Goal: Task Accomplishment & Management: Use online tool/utility

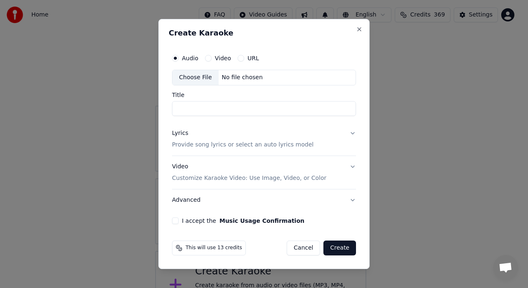
scroll to position [32, 0]
click at [198, 79] on div "Choose File" at bounding box center [196, 77] width 46 height 15
click at [193, 83] on div "Choose File" at bounding box center [196, 77] width 46 height 15
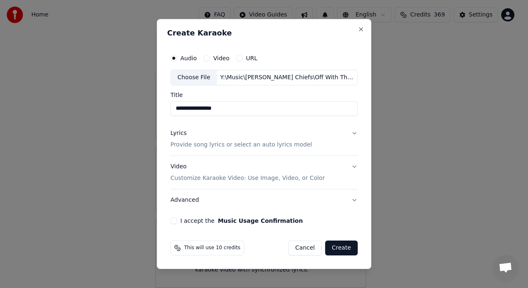
drag, startPoint x: 184, startPoint y: 109, endPoint x: 154, endPoint y: 109, distance: 30.5
click at [154, 109] on body "**********" at bounding box center [260, 128] width 521 height 320
type input "**********"
click at [349, 132] on button "Lyrics Provide song lyrics or select an auto lyrics model" at bounding box center [263, 139] width 187 height 33
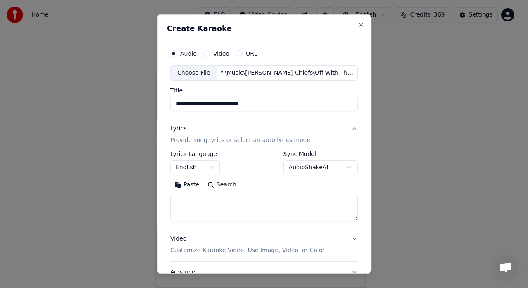
click at [184, 185] on button "Paste" at bounding box center [186, 184] width 33 height 13
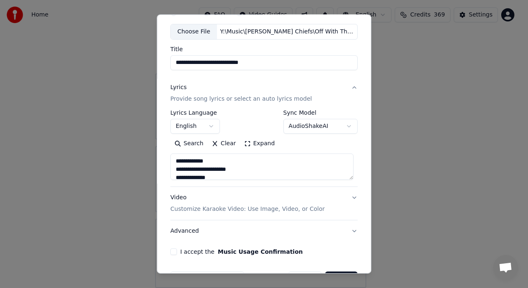
scroll to position [66, 0]
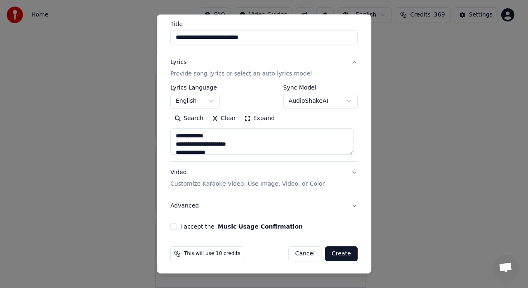
click at [298, 185] on p "Customize Karaoke Video: Use Image, Video, or Color" at bounding box center [247, 184] width 154 height 8
type textarea "**********"
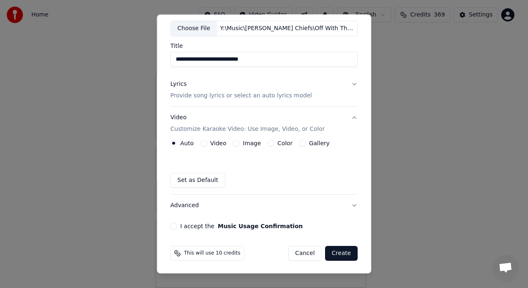
scroll to position [45, 0]
click at [239, 145] on div "Image" at bounding box center [247, 143] width 28 height 7
click at [235, 143] on button "Image" at bounding box center [236, 143] width 7 height 7
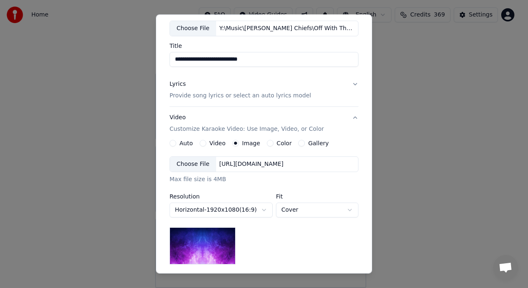
click at [194, 163] on div "Choose File" at bounding box center [193, 164] width 46 height 15
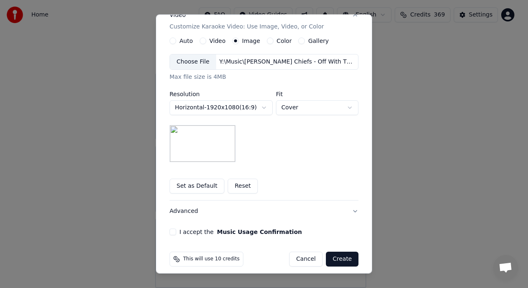
scroll to position [152, 0]
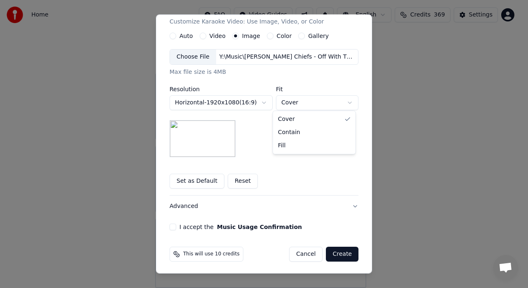
click at [303, 104] on body "**********" at bounding box center [260, 128] width 521 height 320
select select "*******"
drag, startPoint x: 168, startPoint y: 224, endPoint x: 353, endPoint y: 204, distance: 186.8
click at [353, 204] on div "**********" at bounding box center [264, 61] width 196 height 343
click at [353, 204] on button "Advanced" at bounding box center [264, 206] width 189 height 21
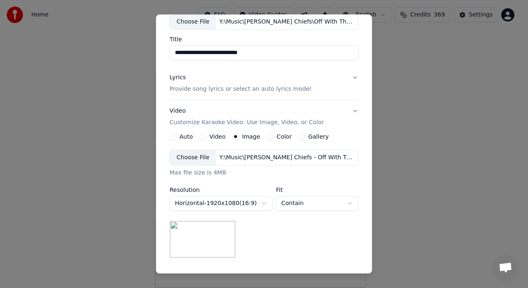
scroll to position [21, 0]
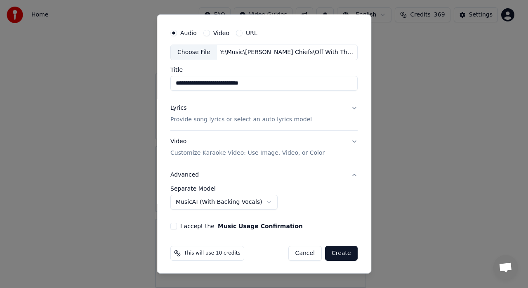
click at [173, 226] on button "I accept the Music Usage Confirmation" at bounding box center [173, 226] width 7 height 7
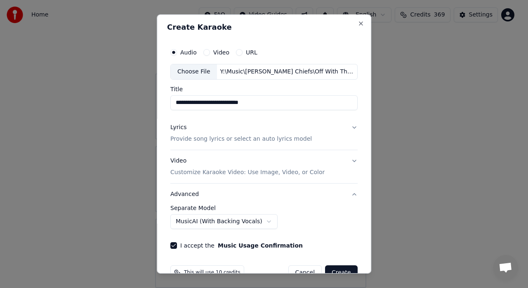
scroll to position [0, 0]
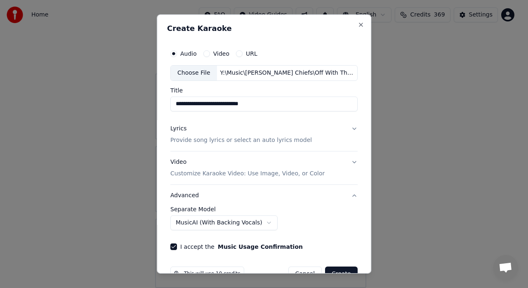
click at [349, 175] on button "Video Customize Karaoke Video: Use Image, Video, or Color" at bounding box center [263, 167] width 187 height 33
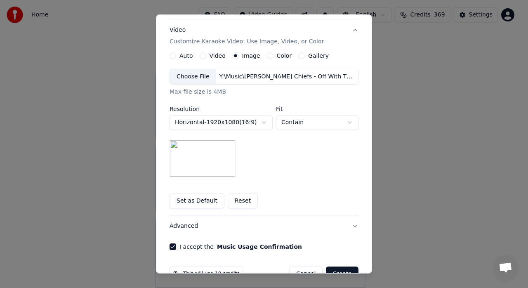
scroll to position [152, 0]
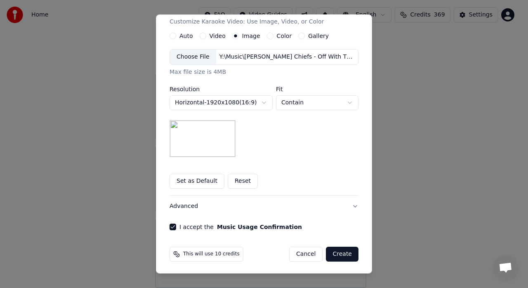
click at [344, 253] on button "Create" at bounding box center [342, 254] width 33 height 15
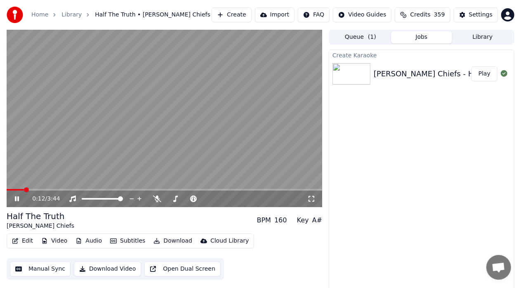
click at [13, 197] on icon at bounding box center [22, 199] width 19 height 7
click at [18, 201] on icon at bounding box center [22, 199] width 19 height 7
click at [18, 201] on icon at bounding box center [17, 198] width 4 height 5
click at [16, 201] on icon at bounding box center [16, 199] width 5 height 6
click at [16, 201] on icon at bounding box center [17, 198] width 4 height 5
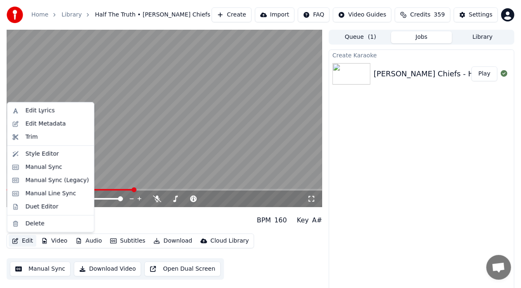
click at [18, 239] on icon "button" at bounding box center [15, 241] width 7 height 6
click at [31, 209] on div "Duet Editor" at bounding box center [42, 207] width 33 height 8
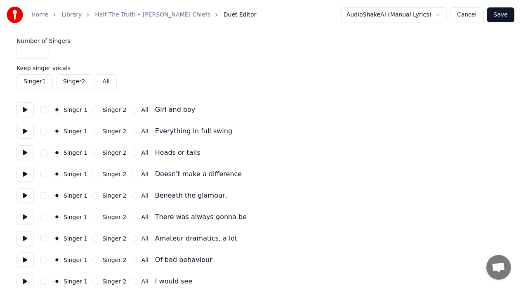
click at [65, 83] on button "Singer 2" at bounding box center [74, 81] width 36 height 15
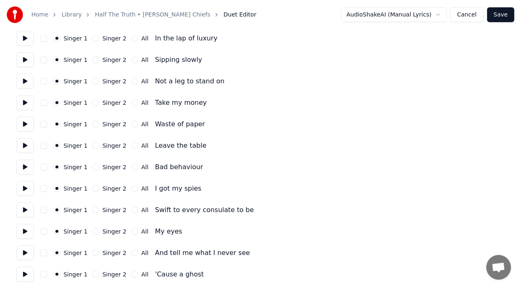
scroll to position [352, 0]
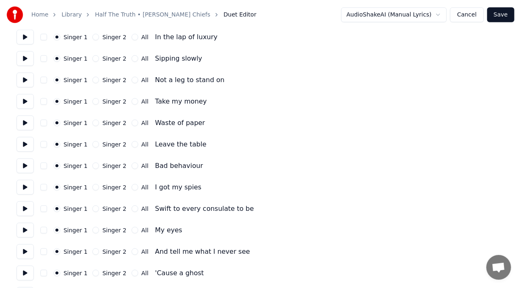
click at [132, 101] on button "All" at bounding box center [135, 101] width 7 height 7
click at [132, 125] on button "All" at bounding box center [135, 123] width 7 height 7
click at [132, 144] on button "All" at bounding box center [135, 144] width 7 height 7
click at [132, 168] on button "All" at bounding box center [135, 166] width 7 height 7
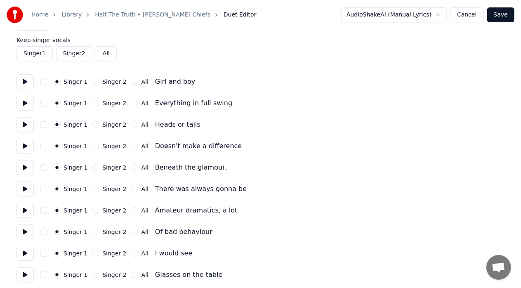
scroll to position [0, 0]
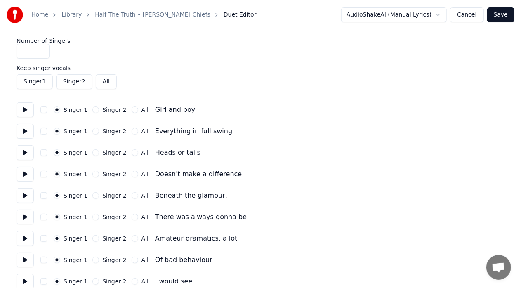
click at [102, 82] on button "All" at bounding box center [106, 81] width 21 height 15
click at [69, 82] on button "Singer 2" at bounding box center [74, 81] width 36 height 15
click at [471, 15] on button "Cancel" at bounding box center [466, 14] width 33 height 15
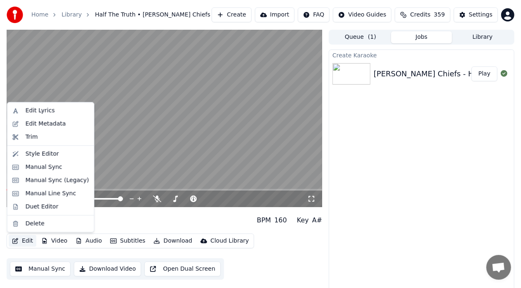
click at [21, 240] on button "Edit" at bounding box center [23, 241] width 28 height 12
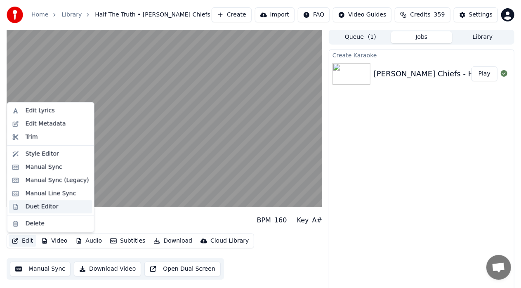
click at [39, 206] on div "Duet Editor" at bounding box center [42, 207] width 33 height 8
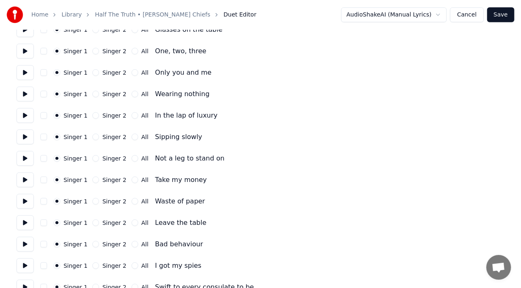
scroll to position [275, 0]
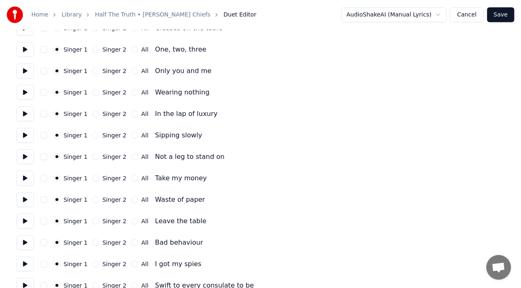
click at [132, 177] on button "All" at bounding box center [135, 178] width 7 height 7
click at [129, 204] on div "Singer 1 Singer 2 All Waste of paper" at bounding box center [261, 199] width 488 height 15
click at [132, 200] on button "All" at bounding box center [135, 199] width 7 height 7
click at [132, 221] on button "All" at bounding box center [135, 221] width 7 height 7
click at [127, 246] on div "Singer 1 Singer 2 All Bad behaviour" at bounding box center [261, 242] width 488 height 15
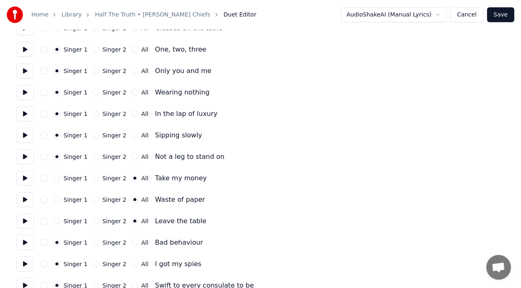
click at [132, 244] on button "All" at bounding box center [135, 242] width 7 height 7
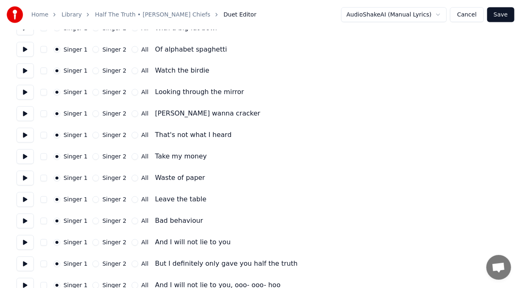
scroll to position [730, 0]
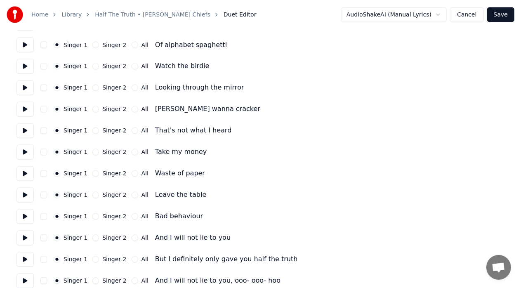
click at [125, 153] on div "Singer 1 Singer 2 All" at bounding box center [101, 152] width 95 height 7
click at [132, 152] on button "All" at bounding box center [135, 152] width 7 height 7
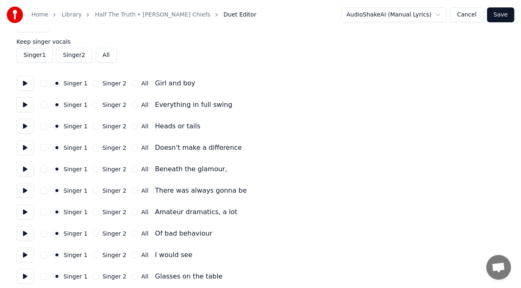
scroll to position [0, 0]
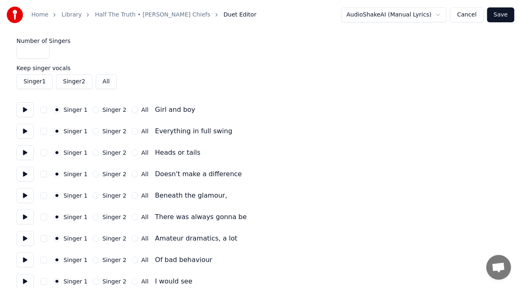
click at [104, 88] on button "All" at bounding box center [106, 81] width 21 height 15
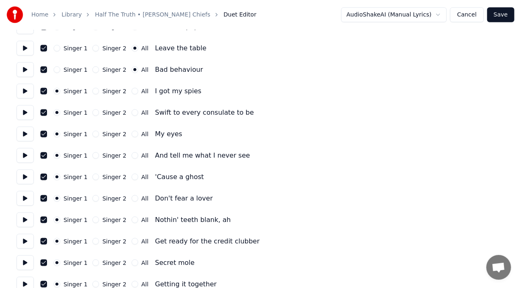
scroll to position [448, 0]
click at [462, 14] on button "Cancel" at bounding box center [466, 14] width 33 height 15
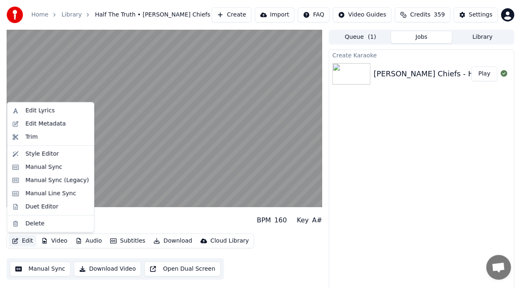
click at [18, 242] on button "Edit" at bounding box center [23, 241] width 28 height 12
click at [38, 204] on div "Duet Editor" at bounding box center [42, 207] width 33 height 8
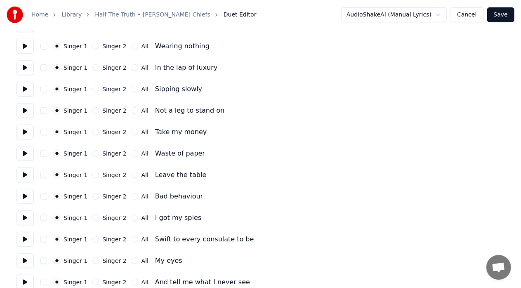
scroll to position [322, 0]
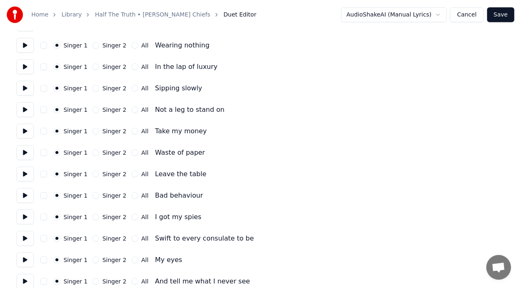
click at [132, 134] on div "All" at bounding box center [140, 131] width 17 height 7
click at [132, 130] on button "All" at bounding box center [135, 131] width 7 height 7
click at [132, 154] on button "All" at bounding box center [135, 152] width 7 height 7
click at [132, 173] on button "All" at bounding box center [135, 174] width 7 height 7
click at [132, 193] on button "All" at bounding box center [135, 195] width 7 height 7
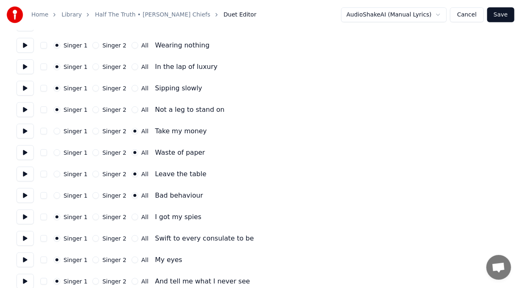
click at [45, 131] on button "button" at bounding box center [43, 131] width 7 height 7
click at [42, 152] on button "button" at bounding box center [43, 152] width 7 height 7
click at [43, 172] on button "button" at bounding box center [43, 174] width 7 height 7
click at [43, 196] on button "button" at bounding box center [43, 195] width 7 height 7
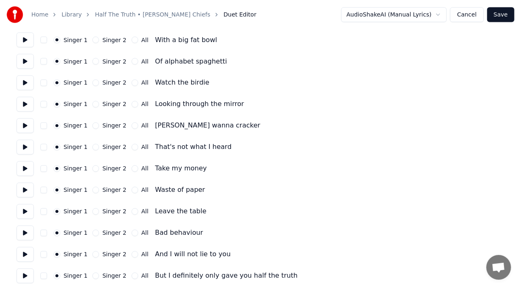
scroll to position [714, 0]
click at [132, 168] on button "All" at bounding box center [135, 168] width 7 height 7
click at [132, 191] on button "All" at bounding box center [135, 190] width 7 height 7
click at [132, 212] on button "All" at bounding box center [135, 211] width 7 height 7
click at [132, 232] on button "All" at bounding box center [135, 232] width 7 height 7
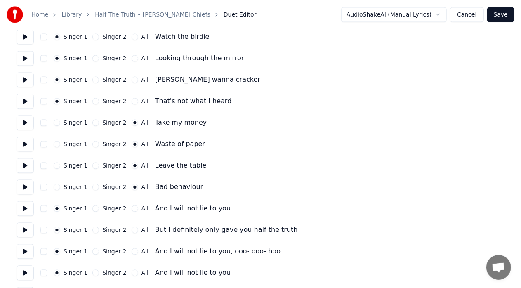
scroll to position [760, 0]
click at [45, 122] on button "button" at bounding box center [43, 122] width 7 height 7
click at [44, 137] on div "Singer 1 Singer 2 All Waste of paper" at bounding box center [261, 144] width 488 height 15
click at [44, 142] on button "button" at bounding box center [43, 144] width 7 height 7
click at [43, 167] on button "button" at bounding box center [43, 165] width 7 height 7
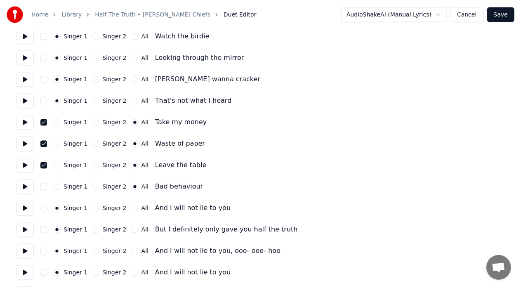
click at [42, 187] on button "button" at bounding box center [43, 187] width 7 height 7
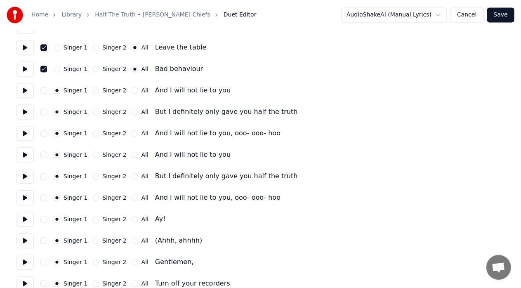
scroll to position [879, 0]
click at [132, 87] on button "All" at bounding box center [135, 89] width 7 height 7
click at [132, 110] on button "All" at bounding box center [135, 111] width 7 height 7
click at [125, 134] on div "Singer 1 Singer 2 All" at bounding box center [101, 132] width 95 height 7
click at [132, 132] on button "All" at bounding box center [135, 132] width 7 height 7
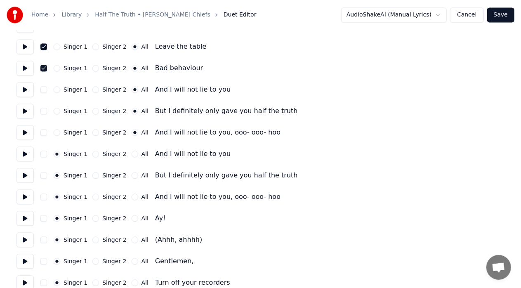
click at [127, 158] on div "Singer 1 Singer 2 All And I will not lie to you" at bounding box center [261, 154] width 488 height 15
click at [132, 152] on button "All" at bounding box center [135, 154] width 7 height 7
click at [132, 172] on button "All" at bounding box center [135, 175] width 7 height 7
click at [132, 196] on button "All" at bounding box center [135, 197] width 7 height 7
click at [132, 238] on button "All" at bounding box center [135, 239] width 7 height 7
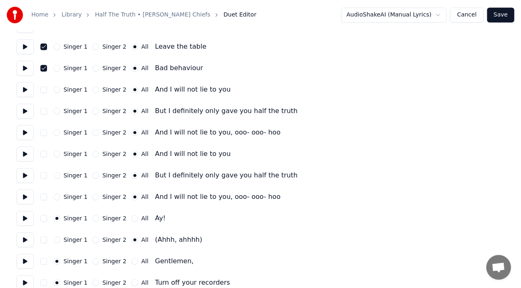
click at [43, 90] on button "button" at bounding box center [43, 89] width 7 height 7
click at [42, 111] on button "button" at bounding box center [43, 111] width 7 height 7
click at [42, 133] on button "button" at bounding box center [43, 132] width 7 height 7
click at [43, 152] on button "button" at bounding box center [43, 154] width 7 height 7
click at [45, 177] on button "button" at bounding box center [43, 175] width 7 height 7
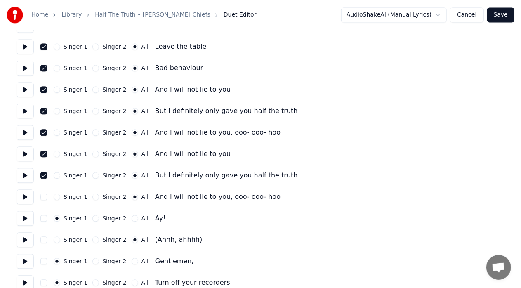
click at [43, 197] on button "button" at bounding box center [43, 197] width 7 height 7
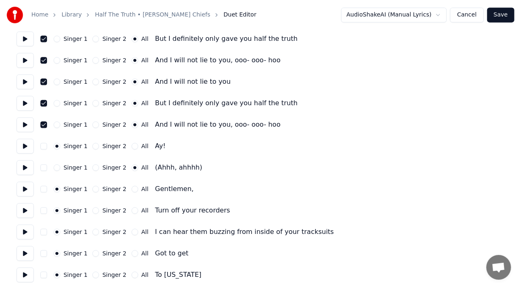
scroll to position [952, 0]
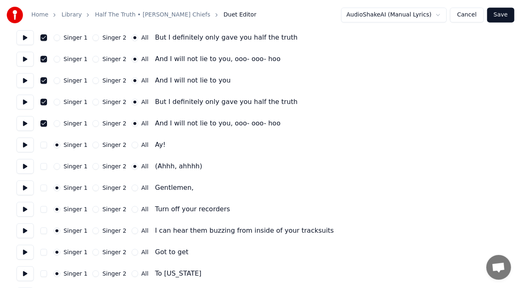
click at [45, 168] on button "button" at bounding box center [43, 166] width 7 height 7
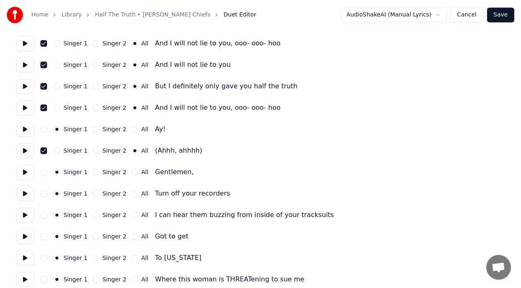
scroll to position [982, 0]
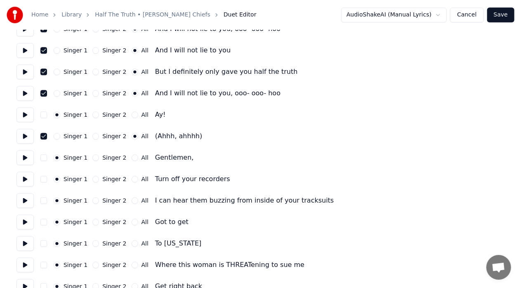
click at [228, 153] on div "Singer 1 Singer 2 All Gentlemen," at bounding box center [261, 157] width 488 height 15
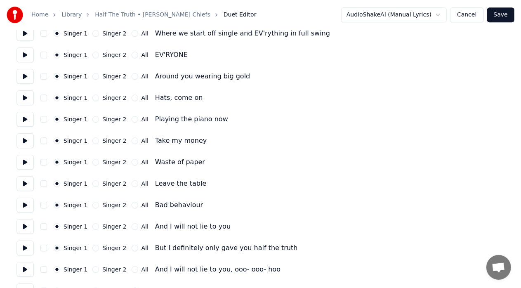
scroll to position [1300, 0]
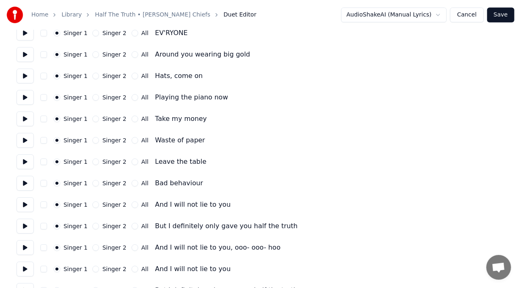
click at [132, 117] on button "All" at bounding box center [135, 119] width 7 height 7
click at [132, 140] on button "All" at bounding box center [135, 140] width 7 height 7
click at [132, 161] on button "All" at bounding box center [135, 161] width 7 height 7
click at [132, 184] on button "All" at bounding box center [135, 183] width 7 height 7
click at [132, 205] on button "All" at bounding box center [135, 204] width 7 height 7
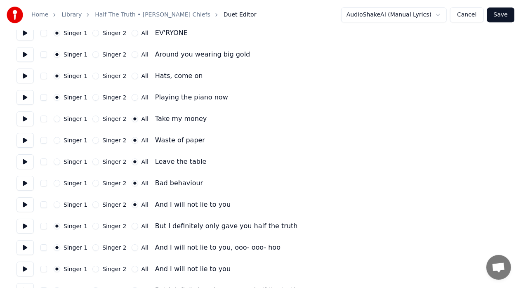
click at [155, 142] on div "Waste of paper" at bounding box center [180, 140] width 50 height 10
click at [158, 144] on div "Waste of paper" at bounding box center [180, 140] width 50 height 10
click at [42, 119] on button "button" at bounding box center [43, 119] width 7 height 7
click at [40, 140] on button "button" at bounding box center [43, 140] width 7 height 7
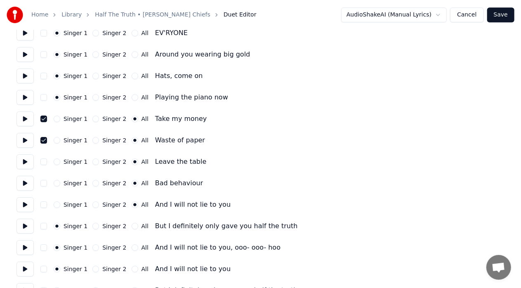
click at [45, 156] on div "Singer 1 Singer 2 All Leave the table" at bounding box center [261, 161] width 488 height 15
click at [45, 162] on button "button" at bounding box center [43, 161] width 7 height 7
click at [43, 183] on button "button" at bounding box center [43, 183] width 7 height 7
click at [42, 205] on button "button" at bounding box center [43, 204] width 7 height 7
click at [42, 225] on button "button" at bounding box center [43, 226] width 7 height 7
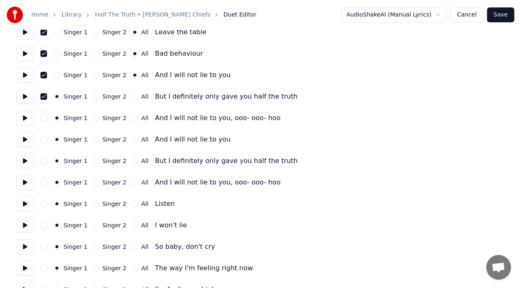
scroll to position [1430, 0]
click at [44, 113] on div "Singer 1 Singer 2 All And I will not lie to you, ooo- ooo- hoo" at bounding box center [261, 117] width 488 height 15
click at [42, 118] on button "button" at bounding box center [43, 117] width 7 height 7
click at [132, 114] on div "All" at bounding box center [140, 117] width 17 height 7
click at [129, 100] on div "Singer 1 Singer 2 All But I definitely only gave you half the truth" at bounding box center [261, 96] width 488 height 15
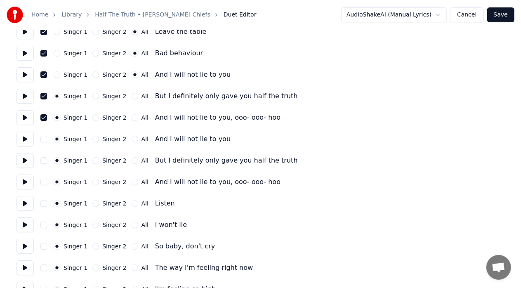
click at [128, 122] on div "Singer 1 Singer 2 All And I will not lie to you, ooo- ooo- hoo" at bounding box center [261, 117] width 488 height 15
click at [132, 117] on button "All" at bounding box center [135, 117] width 7 height 7
click at [132, 95] on button "All" at bounding box center [135, 96] width 7 height 7
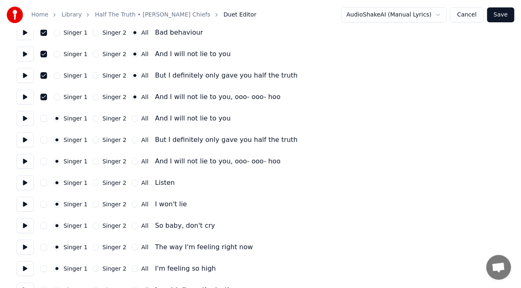
scroll to position [1451, 0]
click at [132, 121] on button "All" at bounding box center [135, 118] width 7 height 7
click at [132, 139] on button "All" at bounding box center [135, 139] width 7 height 7
click at [132, 159] on button "All" at bounding box center [135, 161] width 7 height 7
click at [47, 118] on div "Singer 1 Singer 2 All And I will not lie to you" at bounding box center [261, 118] width 488 height 15
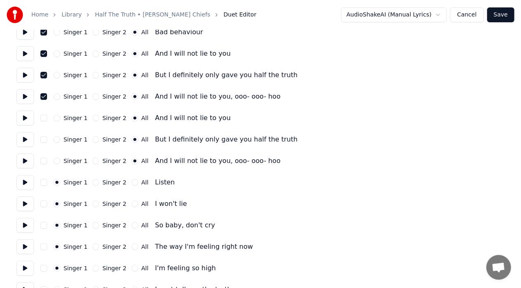
click at [45, 139] on button "button" at bounding box center [43, 139] width 7 height 7
click at [43, 118] on button "button" at bounding box center [43, 118] width 7 height 7
click at [45, 158] on button "button" at bounding box center [43, 161] width 7 height 7
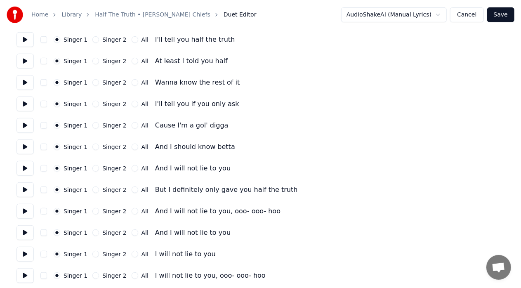
scroll to position [1788, 0]
click at [132, 168] on button "All" at bounding box center [135, 168] width 7 height 7
click at [40, 168] on button "button" at bounding box center [43, 168] width 7 height 7
click at [132, 189] on button "All" at bounding box center [135, 189] width 7 height 7
click at [123, 210] on div "Singer 1 Singer 2 All" at bounding box center [101, 211] width 95 height 7
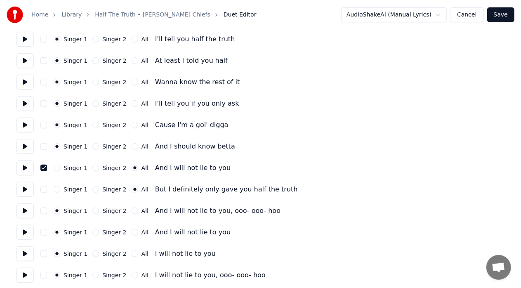
click at [132, 209] on button "All" at bounding box center [135, 211] width 7 height 7
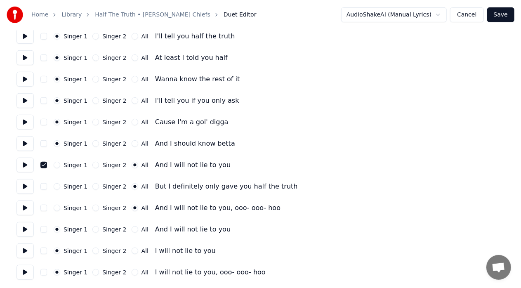
click at [132, 229] on button "All" at bounding box center [135, 229] width 7 height 7
click at [132, 251] on button "All" at bounding box center [135, 251] width 7 height 7
click at [132, 273] on button "All" at bounding box center [135, 272] width 7 height 7
click at [43, 189] on button "button" at bounding box center [43, 186] width 7 height 7
click at [42, 206] on button "button" at bounding box center [43, 208] width 7 height 7
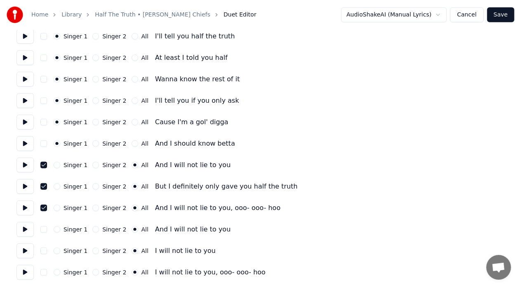
click at [43, 227] on button "button" at bounding box center [43, 229] width 7 height 7
click at [43, 253] on button "button" at bounding box center [43, 251] width 7 height 7
click at [43, 273] on button "button" at bounding box center [43, 272] width 7 height 7
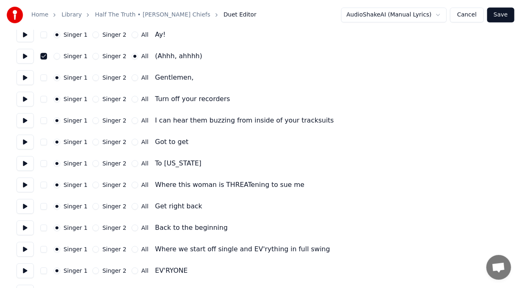
scroll to position [1041, 0]
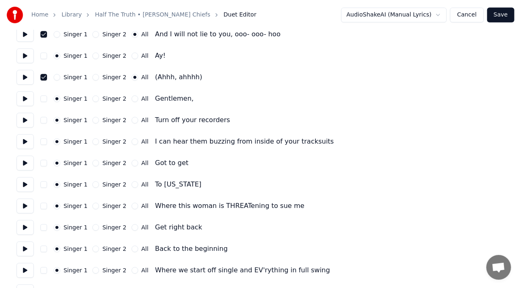
click at [504, 14] on button "Save" at bounding box center [500, 14] width 27 height 15
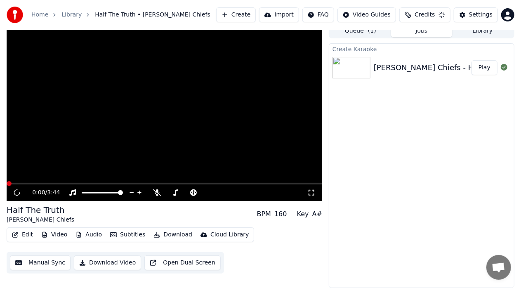
scroll to position [6, 0]
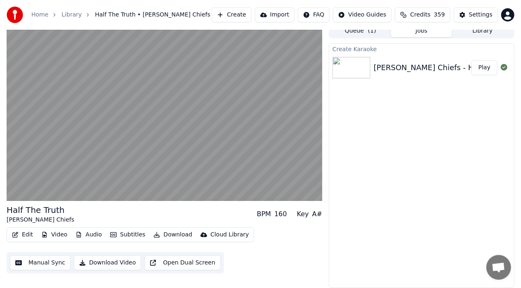
click at [407, 133] on div "Create Karaoke [PERSON_NAME] Chiefs - Half The Truth Play" at bounding box center [422, 165] width 186 height 245
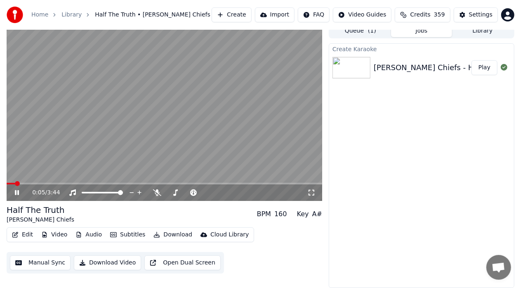
click at [32, 183] on span at bounding box center [165, 184] width 316 height 2
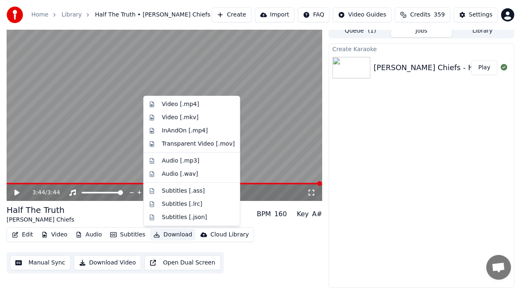
click at [175, 236] on button "Download" at bounding box center [172, 235] width 45 height 12
click at [191, 106] on div "Video [.mp4]" at bounding box center [180, 104] width 37 height 8
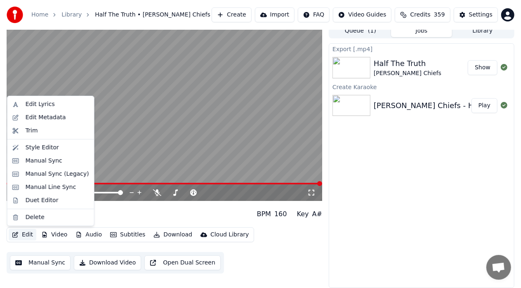
click at [22, 232] on button "Edit" at bounding box center [23, 235] width 28 height 12
click at [49, 177] on div "Manual Sync (Legacy)" at bounding box center [58, 174] width 64 height 8
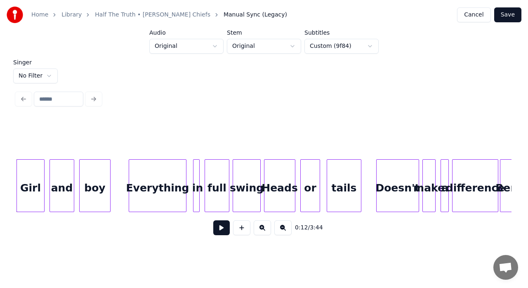
scroll to position [0, 1061]
click at [140, 187] on div "Everything" at bounding box center [158, 188] width 57 height 56
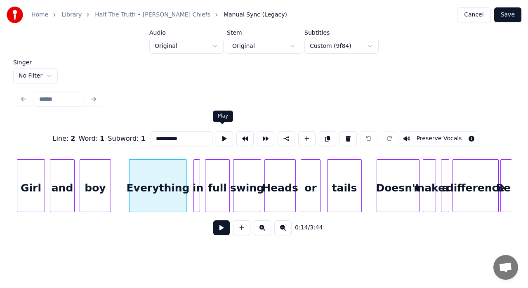
click at [220, 135] on button at bounding box center [224, 138] width 17 height 15
click at [124, 174] on div at bounding box center [125, 186] width 2 height 52
click at [221, 140] on button at bounding box center [224, 138] width 17 height 15
click at [27, 194] on div "Girl" at bounding box center [30, 188] width 27 height 56
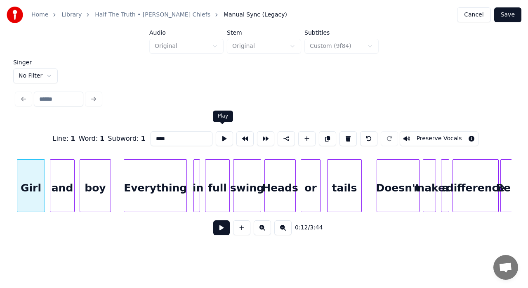
click at [225, 137] on button at bounding box center [224, 138] width 17 height 15
click at [60, 189] on div "and" at bounding box center [62, 188] width 24 height 56
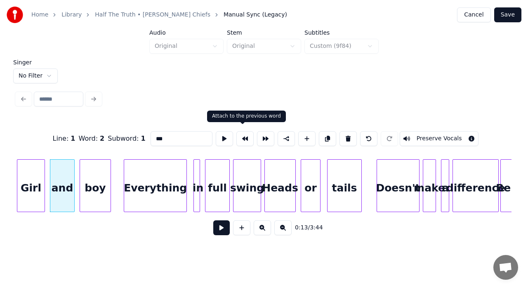
click at [240, 135] on button at bounding box center [244, 138] width 17 height 15
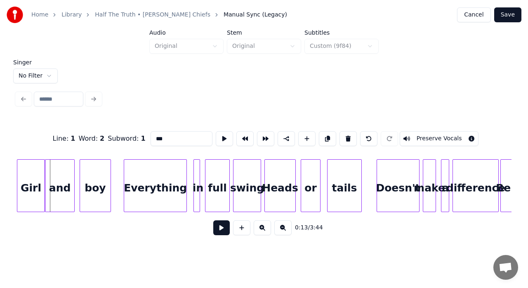
click at [69, 187] on div "and" at bounding box center [59, 188] width 29 height 56
click at [222, 137] on button at bounding box center [224, 138] width 17 height 15
click at [95, 174] on div "boy" at bounding box center [95, 188] width 31 height 56
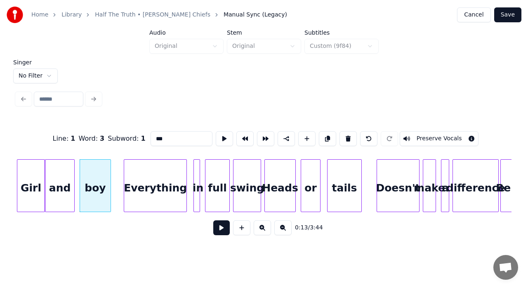
click at [95, 174] on div "boy" at bounding box center [95, 188] width 31 height 56
click at [221, 134] on button at bounding box center [224, 138] width 17 height 15
click at [78, 175] on div at bounding box center [79, 186] width 2 height 52
click at [160, 191] on div "Everything" at bounding box center [155, 188] width 62 height 56
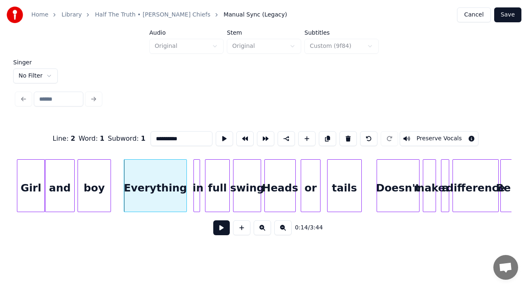
click at [169, 184] on div "Everything" at bounding box center [155, 188] width 62 height 56
click at [227, 135] on button at bounding box center [224, 138] width 17 height 15
click at [196, 171] on div at bounding box center [195, 186] width 2 height 52
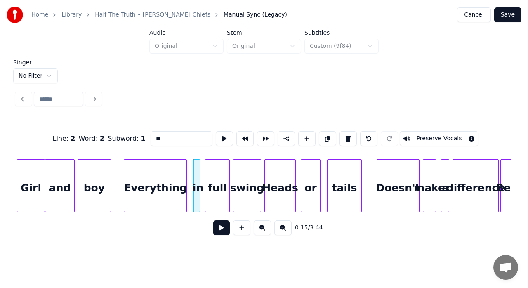
click at [196, 171] on div at bounding box center [195, 186] width 2 height 52
click at [241, 134] on button at bounding box center [244, 138] width 17 height 15
click at [176, 192] on div "Everything" at bounding box center [153, 188] width 62 height 56
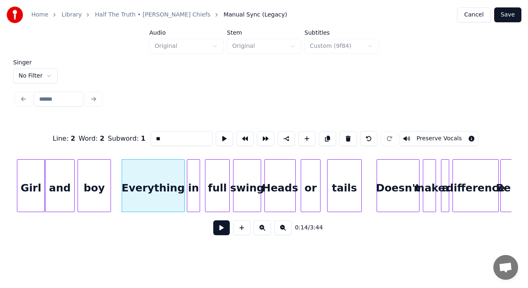
click at [176, 192] on div "Everything" at bounding box center [153, 188] width 62 height 56
click at [167, 192] on div "Everything" at bounding box center [154, 188] width 62 height 56
click at [213, 180] on div "full" at bounding box center [218, 188] width 24 height 56
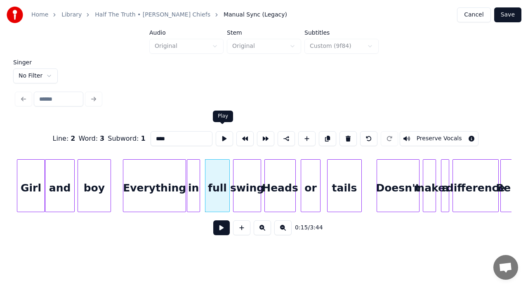
click at [225, 136] on button at bounding box center [224, 138] width 17 height 15
click at [204, 171] on div at bounding box center [204, 186] width 2 height 52
click at [241, 178] on div "swing" at bounding box center [247, 188] width 27 height 56
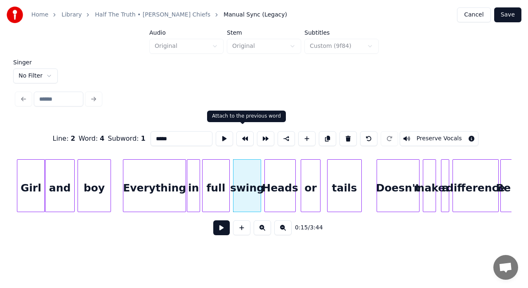
click at [244, 135] on button at bounding box center [244, 138] width 17 height 15
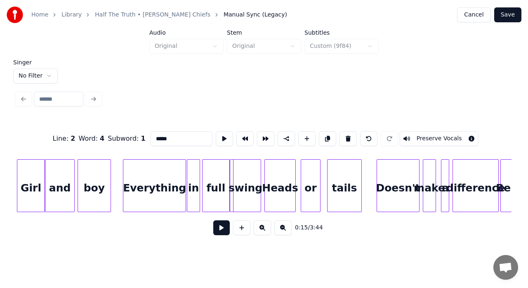
click at [245, 173] on div "swing" at bounding box center [245, 188] width 31 height 56
click at [220, 137] on button at bounding box center [224, 138] width 17 height 15
click at [218, 181] on div "full" at bounding box center [216, 188] width 27 height 56
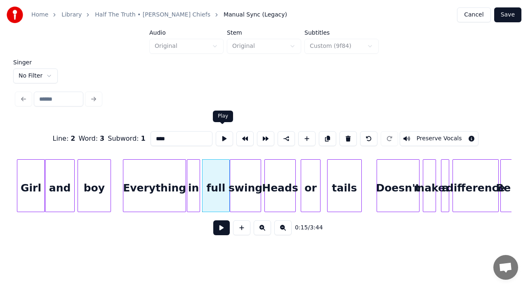
click at [222, 138] on button at bounding box center [224, 138] width 17 height 15
click at [221, 134] on button at bounding box center [224, 138] width 17 height 15
click at [227, 160] on div at bounding box center [228, 186] width 2 height 52
click at [222, 161] on div at bounding box center [223, 186] width 2 height 52
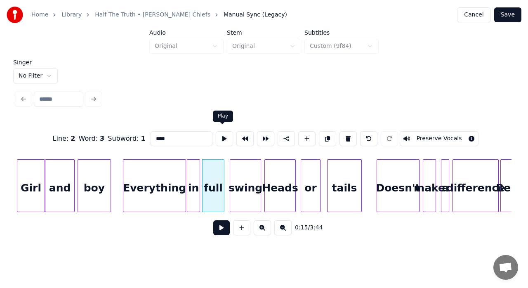
click at [223, 138] on button at bounding box center [224, 138] width 17 height 15
click at [237, 168] on div "swing" at bounding box center [245, 188] width 31 height 56
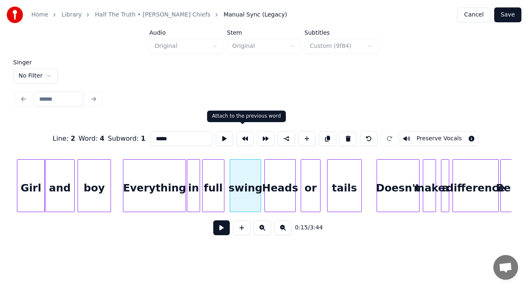
click at [244, 138] on button at bounding box center [244, 138] width 17 height 15
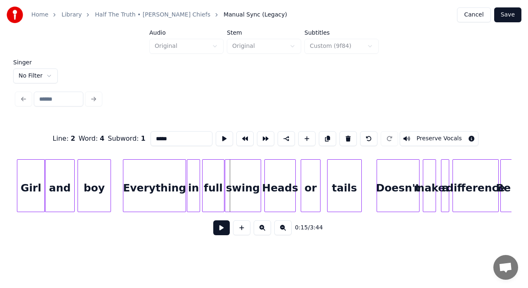
click at [277, 182] on div "Heads" at bounding box center [280, 188] width 31 height 56
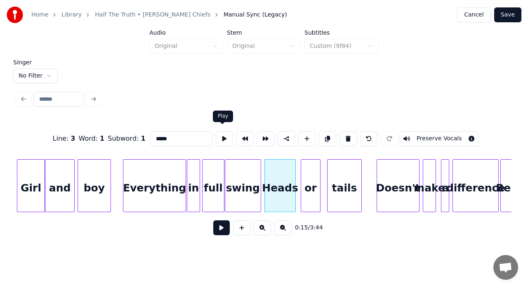
click at [226, 131] on button at bounding box center [224, 138] width 17 height 15
click at [309, 174] on div "or" at bounding box center [310, 188] width 19 height 56
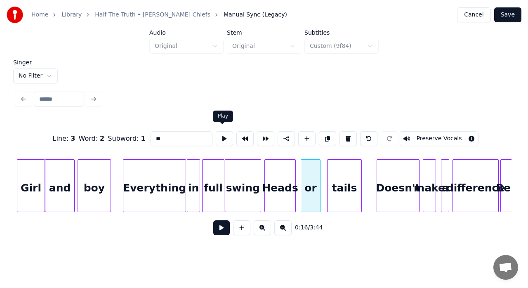
click at [219, 135] on button at bounding box center [224, 138] width 17 height 15
click at [300, 173] on div at bounding box center [301, 186] width 2 height 52
click at [223, 136] on button at bounding box center [224, 138] width 17 height 15
click at [341, 175] on div "tails" at bounding box center [345, 188] width 34 height 56
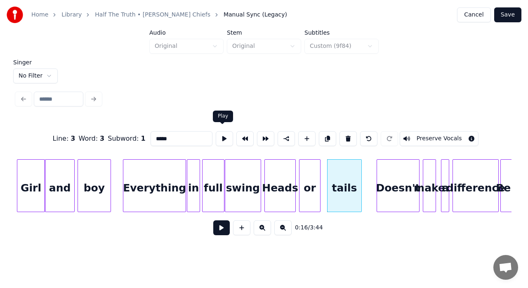
click at [220, 132] on button at bounding box center [224, 138] width 17 height 15
click at [325, 164] on div at bounding box center [326, 186] width 2 height 52
click at [393, 184] on div "Doesn't" at bounding box center [398, 188] width 42 height 56
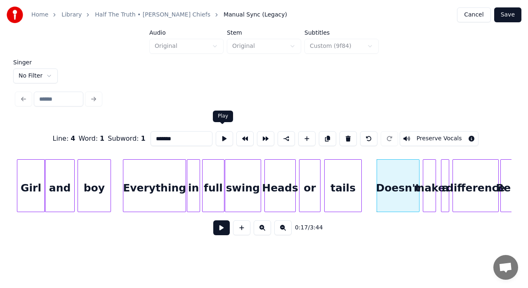
click at [221, 133] on button at bounding box center [224, 138] width 17 height 15
click at [432, 176] on div "make" at bounding box center [429, 188] width 12 height 56
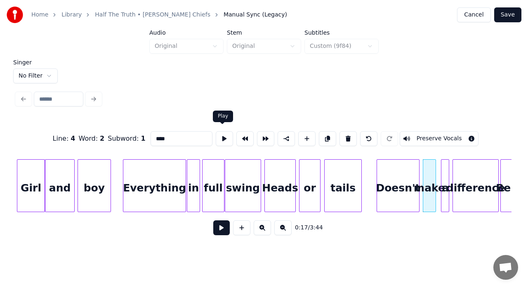
click at [218, 131] on button at bounding box center [224, 138] width 17 height 15
click at [428, 169] on div "make" at bounding box center [429, 188] width 12 height 56
click at [242, 137] on button at bounding box center [244, 138] width 17 height 15
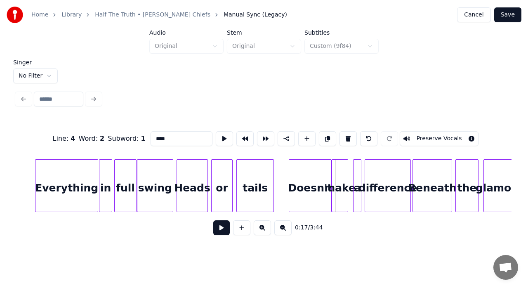
scroll to position [0, 1166]
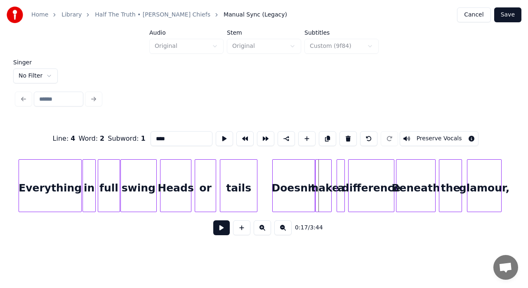
click at [340, 174] on div "a" at bounding box center [341, 188] width 8 height 56
click at [222, 135] on button at bounding box center [224, 138] width 17 height 15
click at [330, 175] on div at bounding box center [330, 186] width 2 height 52
click at [225, 134] on button at bounding box center [224, 138] width 17 height 15
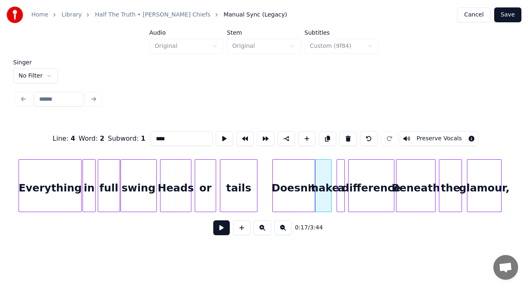
click at [340, 175] on div "a" at bounding box center [341, 188] width 8 height 56
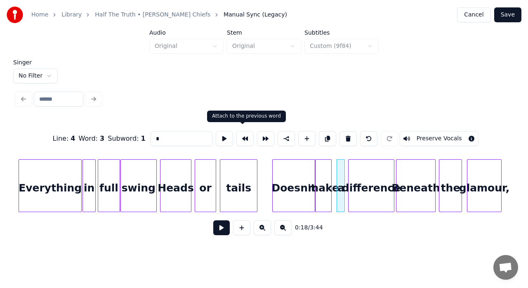
click at [241, 139] on button at bounding box center [244, 138] width 17 height 15
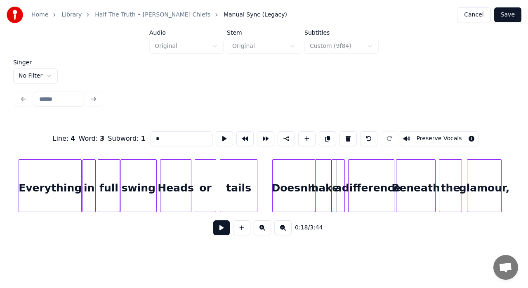
click at [382, 188] on div "difference" at bounding box center [371, 188] width 45 height 56
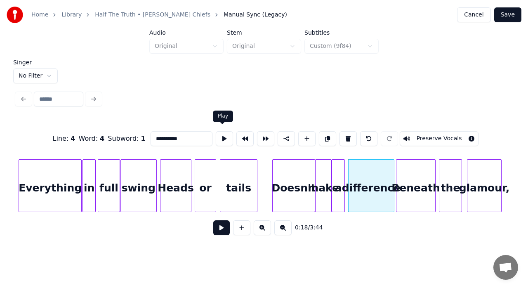
click at [225, 135] on button at bounding box center [224, 138] width 17 height 15
click at [391, 174] on div at bounding box center [391, 186] width 2 height 52
click at [218, 138] on button at bounding box center [224, 138] width 17 height 15
click at [411, 173] on div "Beneath" at bounding box center [416, 188] width 39 height 56
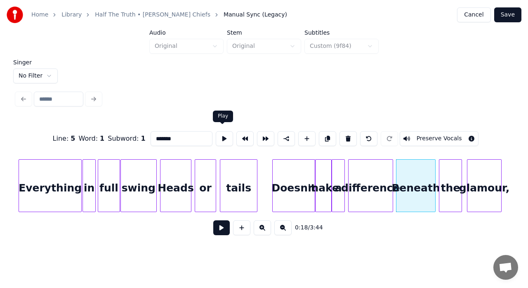
click at [219, 135] on button at bounding box center [224, 138] width 17 height 15
click at [397, 170] on div at bounding box center [396, 186] width 2 height 52
click at [222, 135] on button at bounding box center [224, 138] width 17 height 15
click at [458, 181] on div "the" at bounding box center [451, 188] width 22 height 56
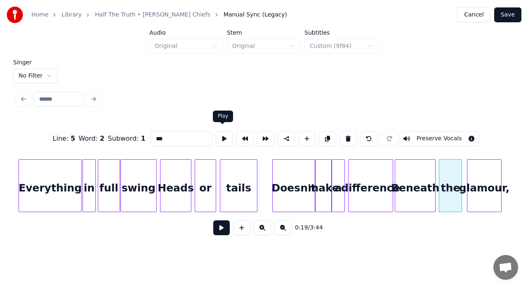
click at [224, 131] on button at bounding box center [224, 138] width 17 height 15
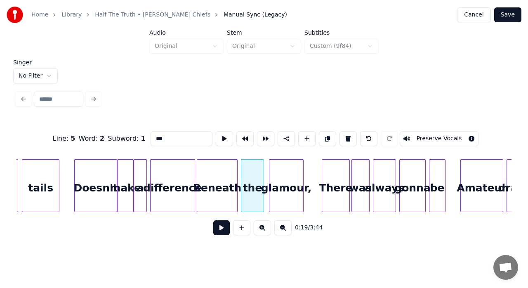
scroll to position [0, 1397]
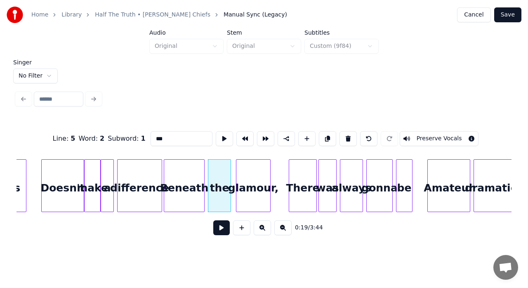
click at [242, 186] on div "glamour," at bounding box center [253, 188] width 34 height 56
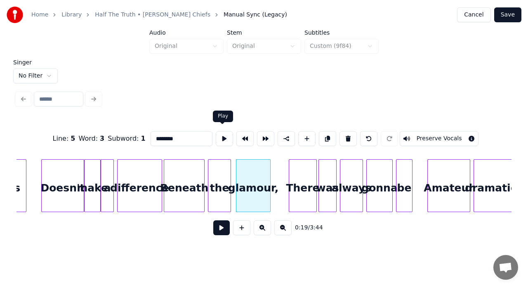
click at [221, 135] on button at bounding box center [224, 138] width 17 height 15
click at [235, 168] on div at bounding box center [236, 186] width 2 height 52
click at [220, 136] on button at bounding box center [224, 138] width 17 height 15
click at [299, 181] on div "There" at bounding box center [302, 188] width 27 height 56
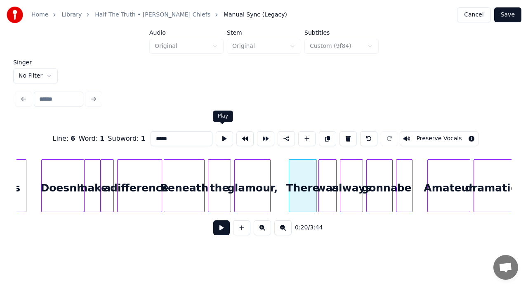
click at [225, 136] on button at bounding box center [224, 138] width 17 height 15
click at [286, 164] on div at bounding box center [287, 186] width 2 height 52
click at [218, 140] on button at bounding box center [224, 138] width 17 height 15
click at [327, 184] on div "was" at bounding box center [327, 188] width 17 height 56
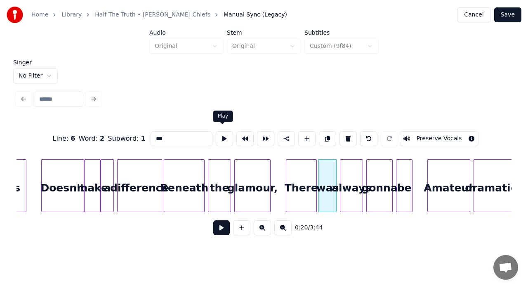
click at [222, 134] on button at bounding box center [224, 138] width 17 height 15
click at [351, 177] on div "always" at bounding box center [351, 188] width 22 height 56
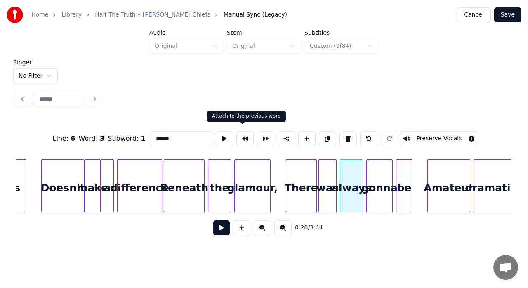
click at [241, 136] on button at bounding box center [244, 138] width 17 height 15
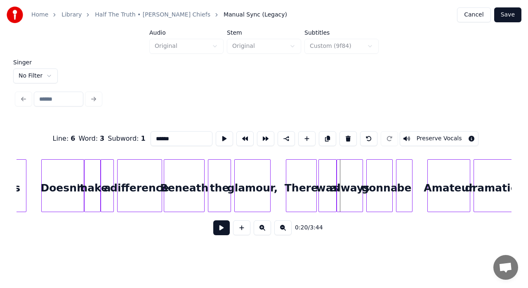
click at [377, 168] on div "gonna" at bounding box center [380, 188] width 26 height 56
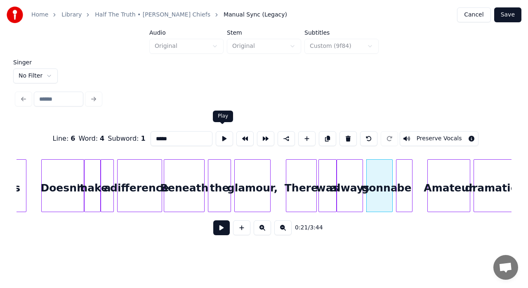
drag, startPoint x: 221, startPoint y: 139, endPoint x: 224, endPoint y: 134, distance: 6.0
click at [224, 134] on button at bounding box center [224, 138] width 17 height 15
click at [346, 173] on div "always" at bounding box center [350, 188] width 26 height 56
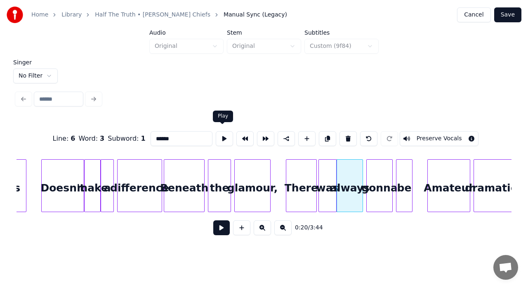
drag, startPoint x: 223, startPoint y: 135, endPoint x: 227, endPoint y: 128, distance: 7.9
click at [227, 130] on div at bounding box center [224, 139] width 21 height 18
click at [223, 133] on button at bounding box center [224, 138] width 17 height 15
click at [367, 175] on div at bounding box center [368, 186] width 2 height 52
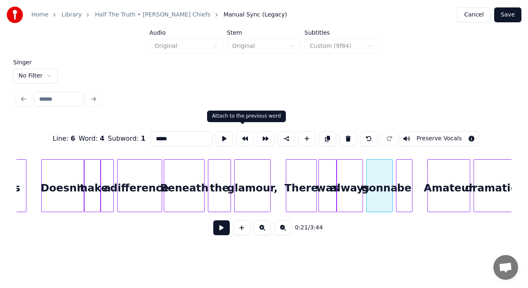
click at [245, 134] on button at bounding box center [244, 138] width 17 height 15
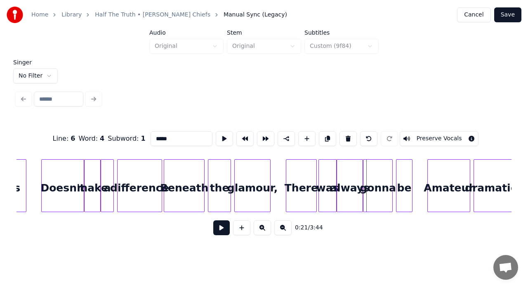
click at [403, 173] on div "be" at bounding box center [405, 188] width 16 height 56
click at [226, 131] on button at bounding box center [224, 138] width 17 height 15
click at [395, 167] on div at bounding box center [396, 186] width 2 height 52
click at [431, 183] on div "Amateur" at bounding box center [449, 188] width 42 height 56
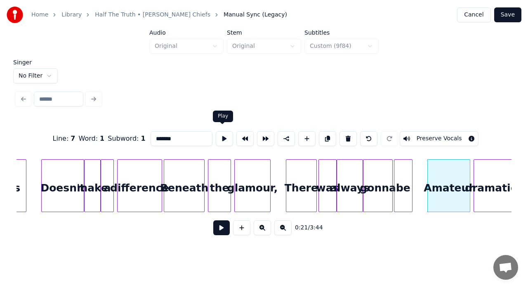
click at [226, 131] on button at bounding box center [224, 138] width 17 height 15
click at [425, 173] on div at bounding box center [424, 186] width 2 height 52
click at [223, 137] on button at bounding box center [224, 138] width 17 height 15
click at [395, 199] on div at bounding box center [396, 186] width 2 height 52
type input "**"
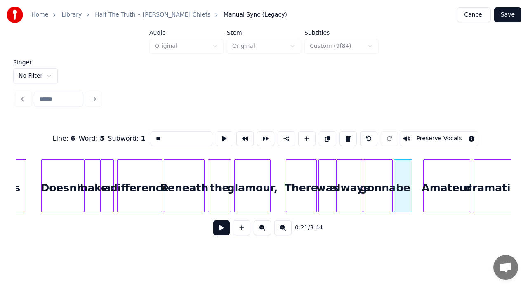
click at [223, 229] on button at bounding box center [221, 227] width 17 height 15
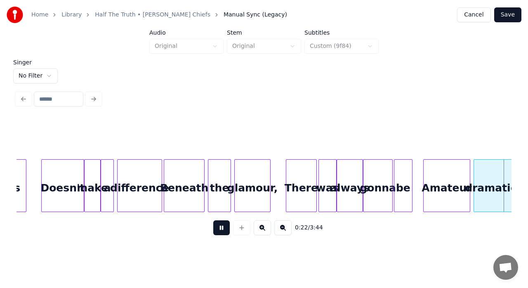
scroll to position [0, 1893]
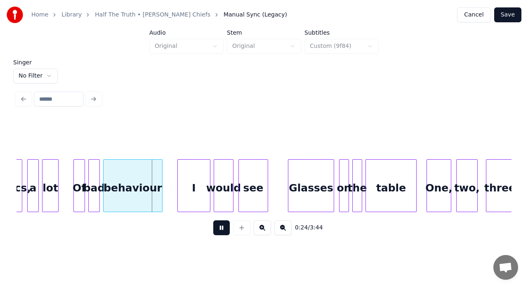
click at [223, 229] on button at bounding box center [221, 227] width 17 height 15
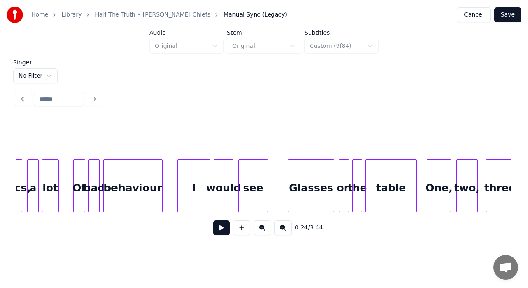
drag, startPoint x: 223, startPoint y: 229, endPoint x: 58, endPoint y: 215, distance: 165.7
click at [58, 215] on div "0:24 / 3:44" at bounding box center [264, 180] width 495 height 125
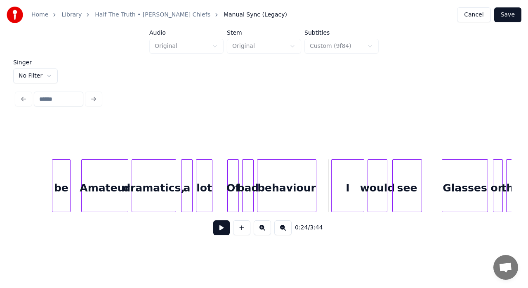
scroll to position [0, 1706]
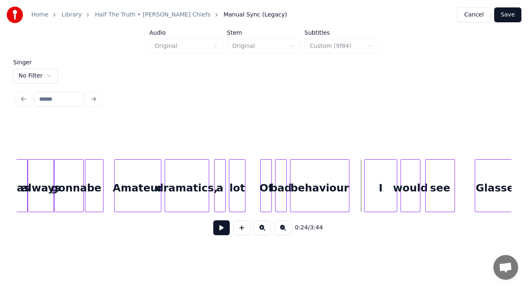
click at [185, 176] on div "dramatics," at bounding box center [187, 188] width 44 height 56
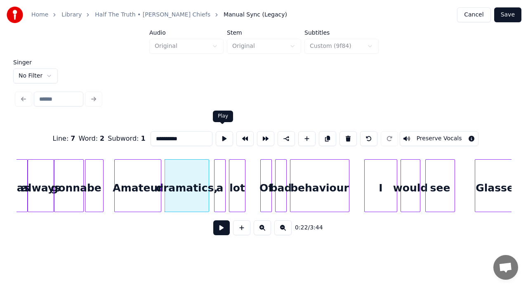
click at [219, 131] on button at bounding box center [224, 138] width 17 height 15
click at [221, 170] on div "a" at bounding box center [220, 188] width 11 height 56
type input "*"
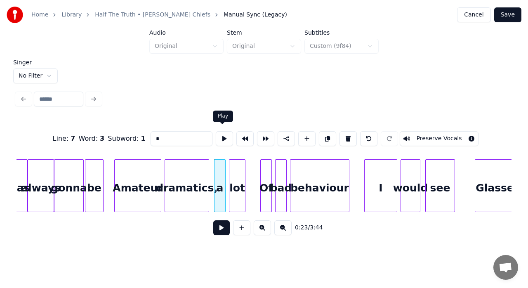
click at [224, 138] on button at bounding box center [224, 138] width 17 height 15
click at [210, 168] on div at bounding box center [210, 186] width 2 height 52
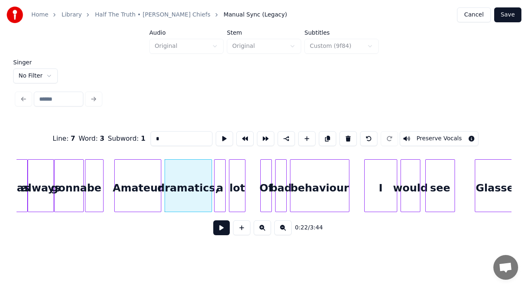
click at [220, 233] on button at bounding box center [221, 227] width 17 height 15
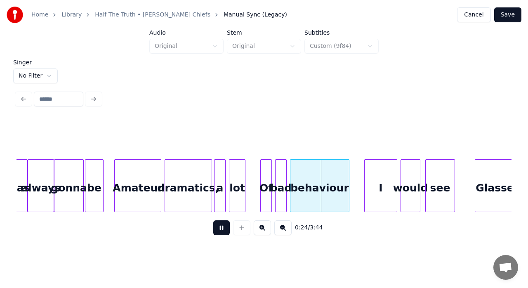
click at [220, 233] on button at bounding box center [221, 227] width 17 height 15
click at [236, 184] on div "lot" at bounding box center [237, 188] width 16 height 56
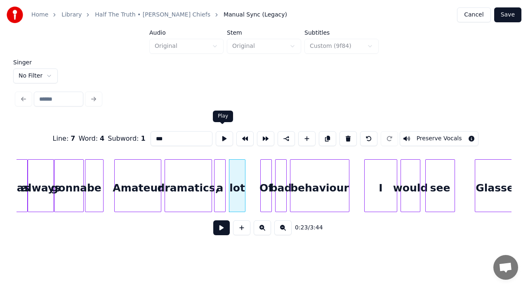
click at [221, 135] on button at bounding box center [224, 138] width 17 height 15
click at [265, 183] on div "Of" at bounding box center [266, 188] width 11 height 56
click at [222, 136] on button at bounding box center [224, 138] width 17 height 15
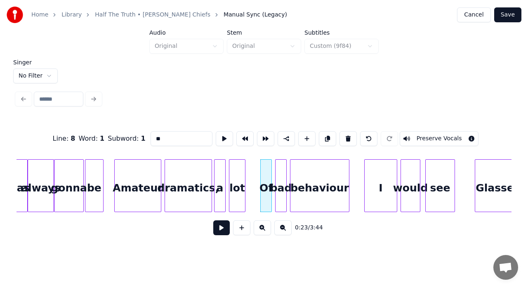
click at [221, 206] on div "a" at bounding box center [220, 188] width 11 height 56
type input "*"
click at [225, 233] on button at bounding box center [221, 227] width 17 height 15
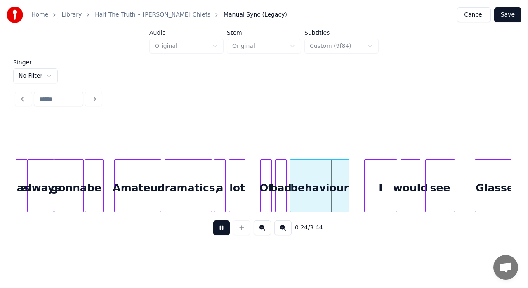
click at [225, 233] on button at bounding box center [221, 227] width 17 height 15
click at [259, 168] on div at bounding box center [259, 186] width 2 height 52
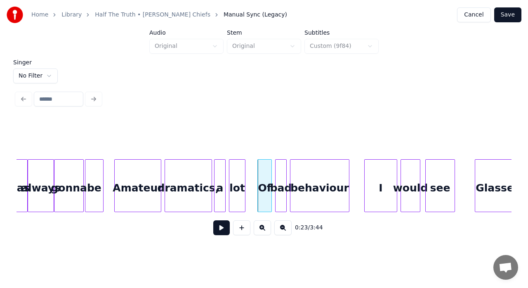
click at [311, 180] on div "behaviour" at bounding box center [320, 188] width 59 height 56
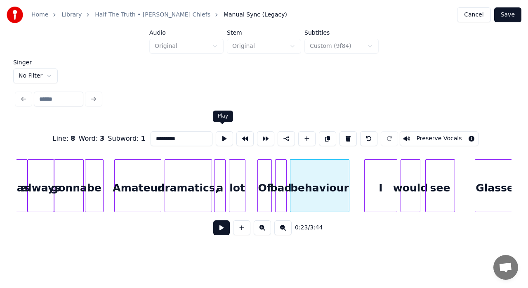
click at [223, 138] on button at bounding box center [224, 138] width 17 height 15
click at [220, 232] on button at bounding box center [221, 227] width 17 height 15
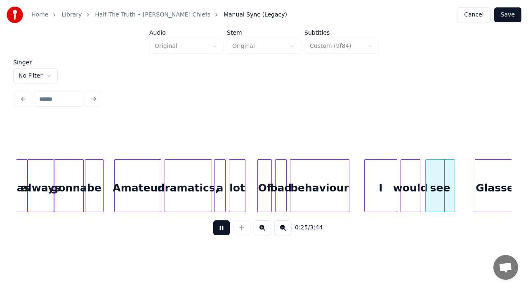
click at [220, 232] on button at bounding box center [221, 227] width 17 height 15
click at [378, 187] on div "I" at bounding box center [381, 188] width 32 height 56
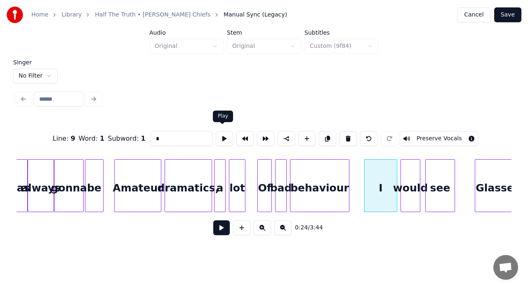
click at [221, 136] on button at bounding box center [224, 138] width 17 height 15
click at [361, 170] on div at bounding box center [362, 186] width 2 height 52
click at [395, 173] on div at bounding box center [394, 186] width 2 height 52
click at [225, 140] on button at bounding box center [224, 138] width 17 height 15
click at [394, 165] on div at bounding box center [394, 186] width 2 height 52
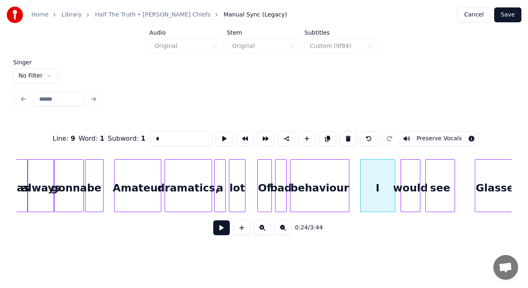
click at [408, 165] on div "would" at bounding box center [410, 188] width 19 height 56
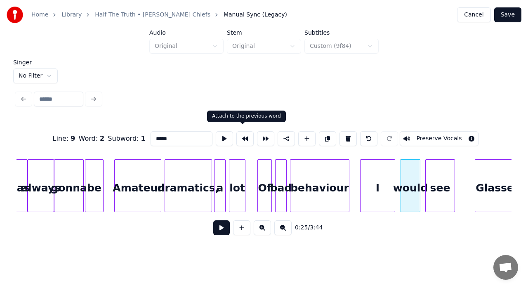
click at [246, 133] on button at bounding box center [244, 138] width 17 height 15
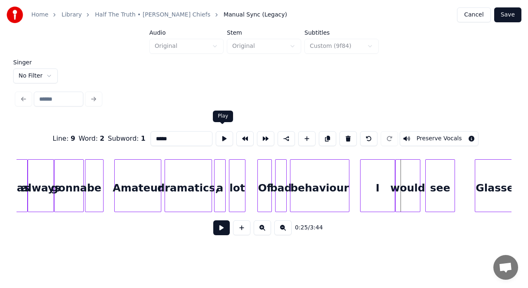
click at [221, 135] on button at bounding box center [224, 138] width 17 height 15
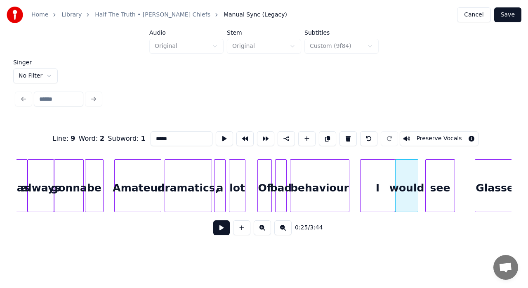
click at [416, 172] on div at bounding box center [417, 186] width 2 height 52
click at [223, 137] on button at bounding box center [224, 138] width 17 height 15
click at [411, 171] on div at bounding box center [410, 186] width 2 height 52
click at [218, 137] on button at bounding box center [224, 138] width 17 height 15
click at [432, 183] on div "see" at bounding box center [440, 188] width 29 height 56
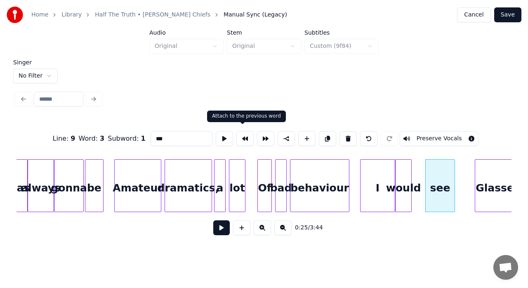
click at [239, 137] on button at bounding box center [244, 138] width 17 height 15
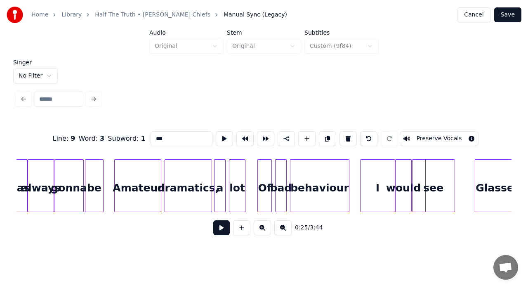
click at [441, 178] on div "see" at bounding box center [434, 188] width 42 height 56
click at [222, 139] on button at bounding box center [224, 138] width 17 height 15
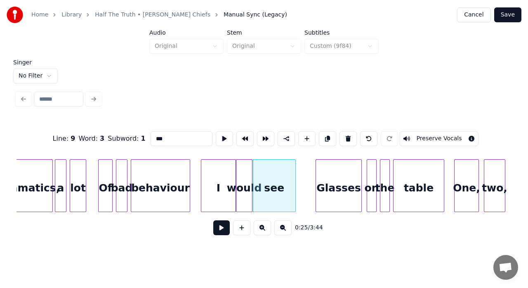
scroll to position [0, 1942]
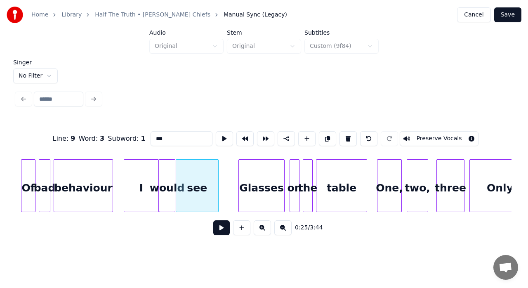
click at [244, 186] on div "Glasses" at bounding box center [261, 188] width 45 height 56
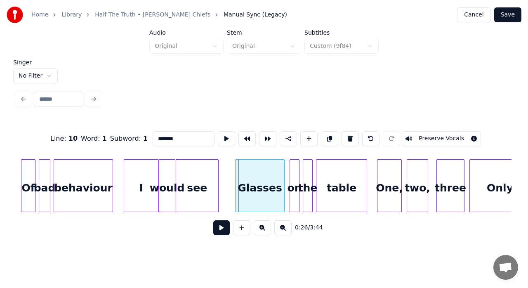
click at [237, 178] on div at bounding box center [237, 186] width 2 height 52
click at [222, 136] on button at bounding box center [226, 138] width 17 height 15
click at [223, 133] on button at bounding box center [226, 138] width 17 height 15
click at [298, 175] on div at bounding box center [298, 186] width 2 height 52
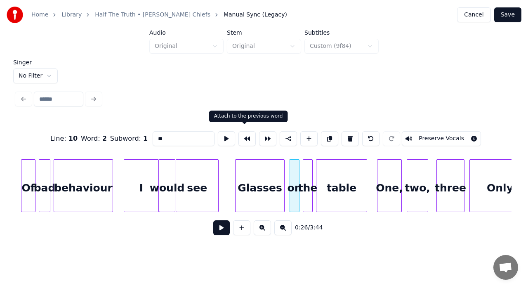
click at [242, 136] on button at bounding box center [247, 138] width 17 height 15
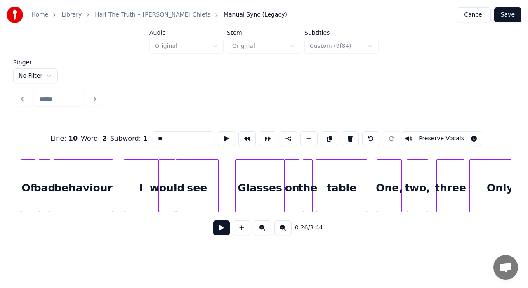
click at [308, 180] on div "the" at bounding box center [307, 188] width 9 height 56
drag, startPoint x: 225, startPoint y: 136, endPoint x: 227, endPoint y: 132, distance: 4.3
click at [227, 132] on button at bounding box center [226, 138] width 17 height 15
click at [329, 184] on div "table" at bounding box center [342, 188] width 50 height 56
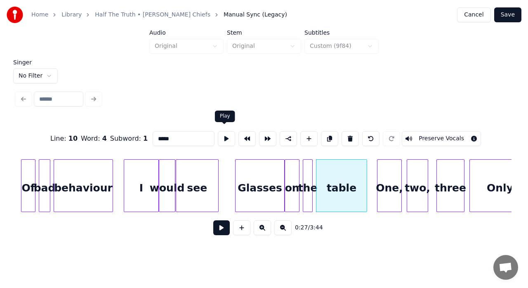
click at [225, 135] on button at bounding box center [226, 138] width 17 height 15
click at [305, 172] on div "the" at bounding box center [305, 188] width 9 height 56
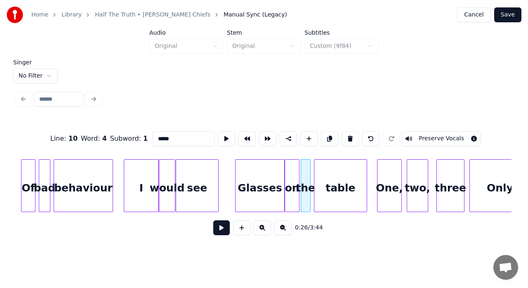
click at [314, 172] on div at bounding box center [315, 186] width 2 height 52
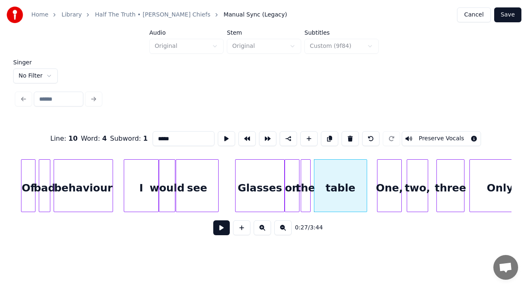
click at [246, 181] on div "Glasses" at bounding box center [260, 188] width 49 height 56
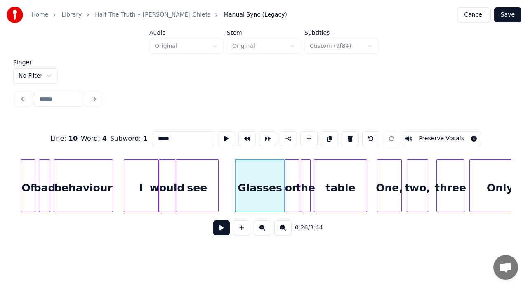
type input "*******"
click at [223, 232] on button at bounding box center [221, 227] width 17 height 15
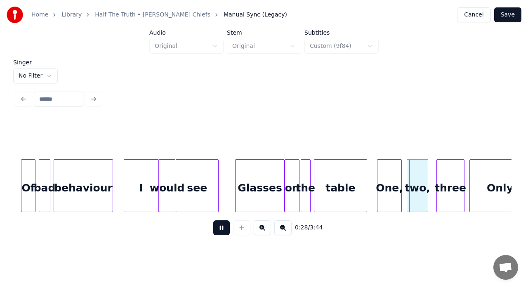
click at [223, 232] on button at bounding box center [221, 227] width 17 height 15
click at [388, 178] on div "One," at bounding box center [390, 188] width 24 height 56
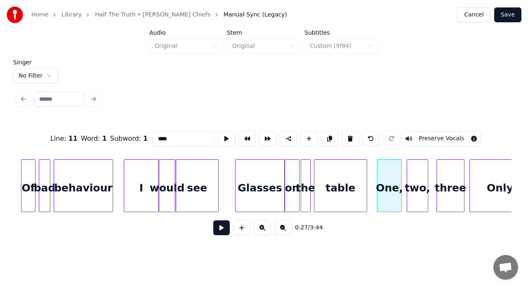
click at [221, 232] on button at bounding box center [221, 227] width 17 height 15
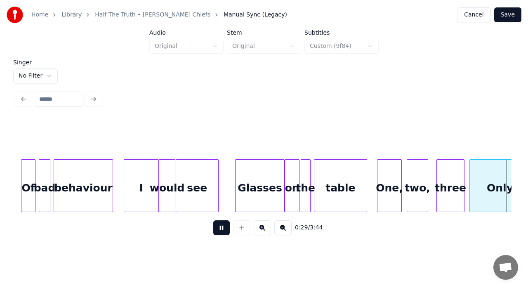
scroll to position [0, 2438]
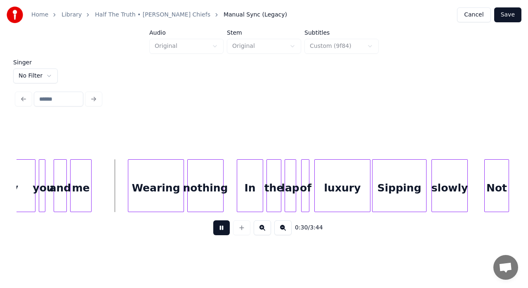
click at [221, 232] on button at bounding box center [221, 227] width 17 height 15
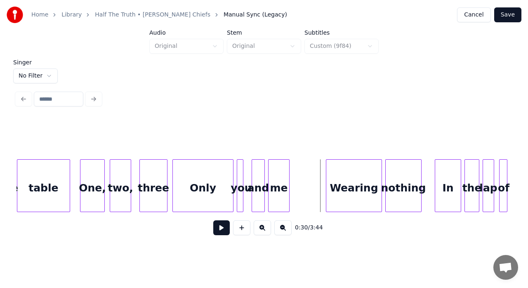
scroll to position [0, 2212]
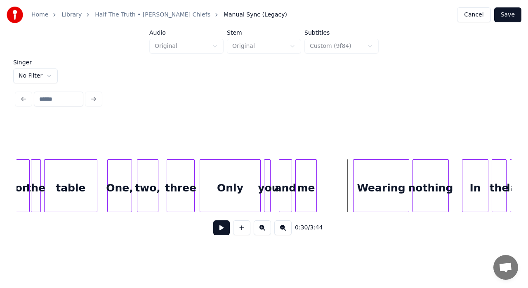
click at [219, 231] on button at bounding box center [221, 227] width 17 height 15
click at [210, 191] on div "Only" at bounding box center [230, 188] width 60 height 56
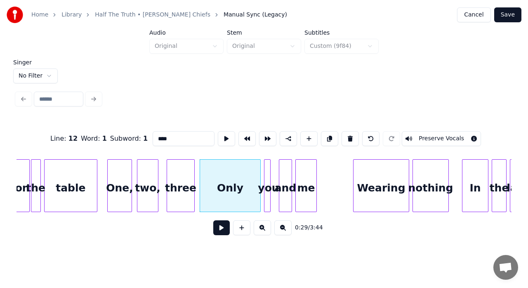
click at [226, 189] on div "Only" at bounding box center [230, 188] width 60 height 56
drag, startPoint x: 159, startPoint y: 135, endPoint x: 145, endPoint y: 136, distance: 14.1
click at [145, 136] on div "Line : 12 Word : 1 Subword : 1 **** Preserve Vocals" at bounding box center [264, 138] width 495 height 41
click at [83, 187] on div "table" at bounding box center [71, 188] width 52 height 56
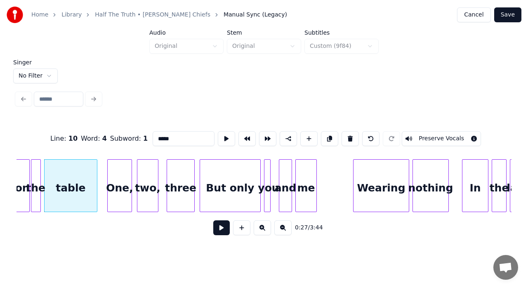
click at [124, 247] on div "Singer No Filter Line : 10 Word : 4 Subword : 1 ***** Preserve Vocals 0:27 / 3:…" at bounding box center [264, 152] width 502 height 187
click at [184, 179] on div "three" at bounding box center [180, 188] width 27 height 56
type input "*****"
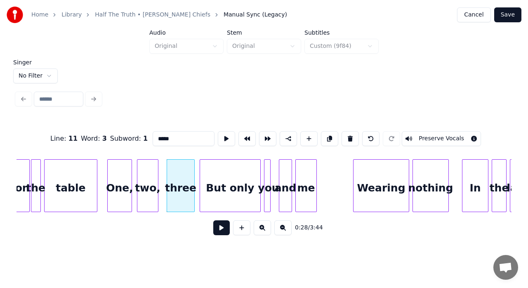
click at [220, 231] on button at bounding box center [221, 227] width 17 height 15
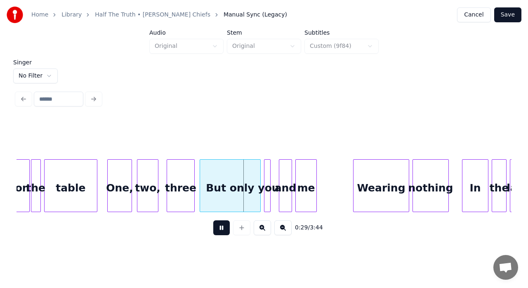
click at [220, 231] on button at bounding box center [221, 227] width 17 height 15
click at [206, 195] on div "But only" at bounding box center [230, 188] width 60 height 56
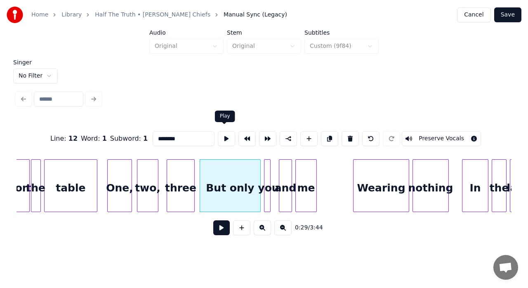
click at [226, 135] on button at bounding box center [226, 138] width 17 height 15
click at [271, 181] on div "you" at bounding box center [269, 188] width 8 height 56
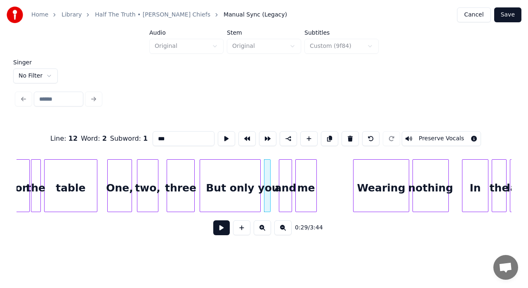
click at [271, 181] on div "you" at bounding box center [269, 188] width 8 height 56
click at [224, 135] on button at bounding box center [226, 138] width 17 height 15
click at [263, 168] on div at bounding box center [264, 186] width 2 height 52
click at [286, 176] on div "and" at bounding box center [285, 188] width 12 height 56
click at [227, 135] on button at bounding box center [226, 138] width 17 height 15
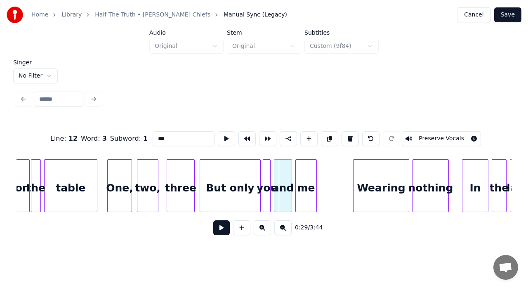
click at [276, 169] on div at bounding box center [275, 186] width 2 height 52
click at [309, 180] on div "me" at bounding box center [306, 188] width 21 height 56
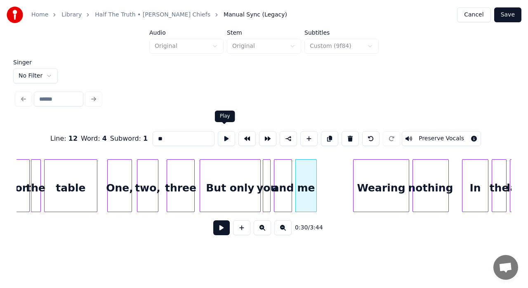
drag, startPoint x: 227, startPoint y: 133, endPoint x: 234, endPoint y: 127, distance: 8.5
click at [234, 130] on div at bounding box center [226, 139] width 21 height 18
click at [223, 135] on button at bounding box center [226, 138] width 17 height 15
click at [240, 135] on button at bounding box center [247, 138] width 17 height 15
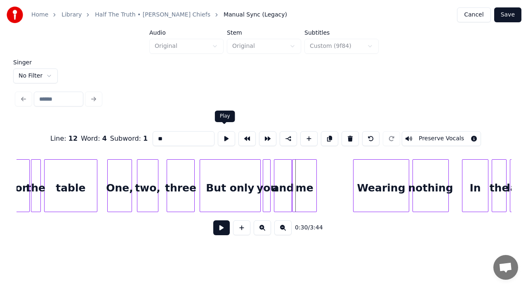
click at [222, 137] on button at bounding box center [226, 138] width 17 height 15
click at [366, 187] on div "Wearing" at bounding box center [381, 188] width 55 height 56
type input "*******"
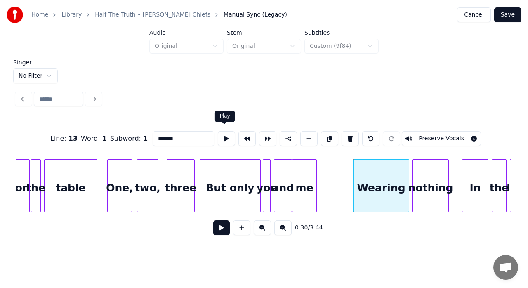
click at [228, 137] on button at bounding box center [226, 138] width 17 height 15
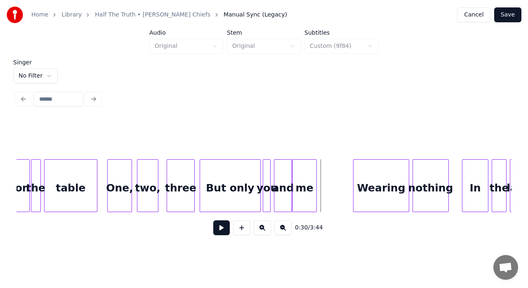
click at [220, 232] on button at bounding box center [221, 227] width 17 height 15
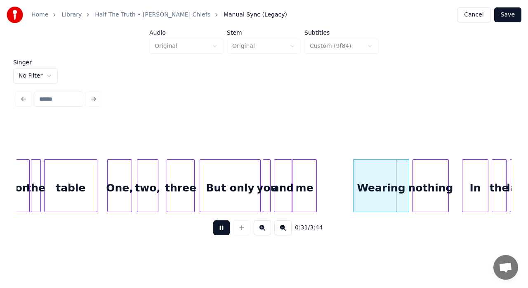
click at [220, 232] on button at bounding box center [221, 227] width 17 height 15
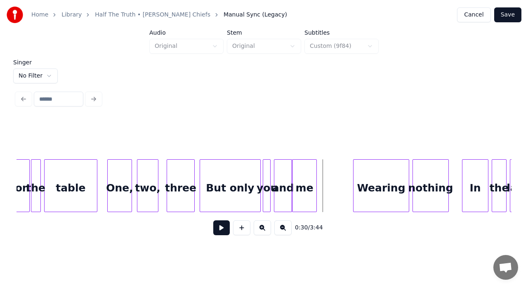
click at [225, 230] on button at bounding box center [221, 227] width 17 height 15
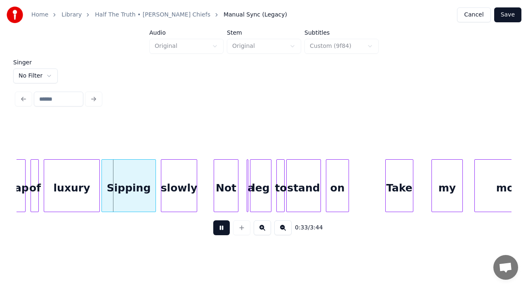
click at [225, 230] on button at bounding box center [221, 227] width 17 height 15
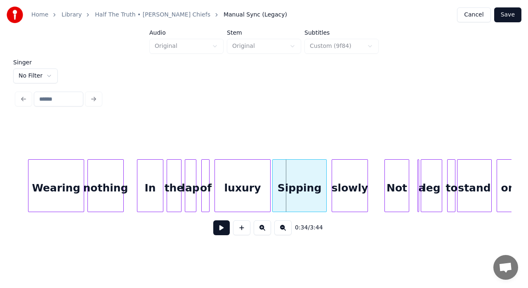
scroll to position [0, 2510]
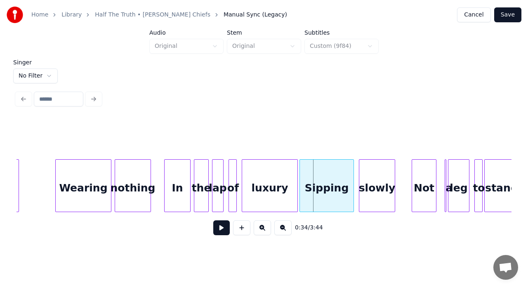
click at [177, 174] on div "In" at bounding box center [178, 188] width 26 height 56
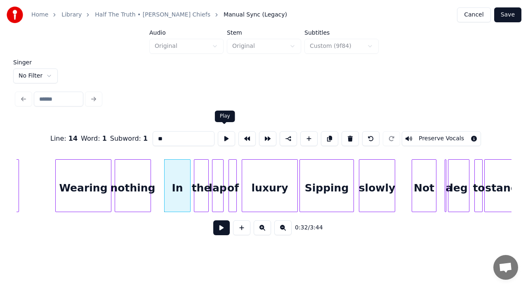
click at [224, 138] on button at bounding box center [226, 138] width 17 height 15
click at [196, 182] on div "the" at bounding box center [201, 188] width 14 height 56
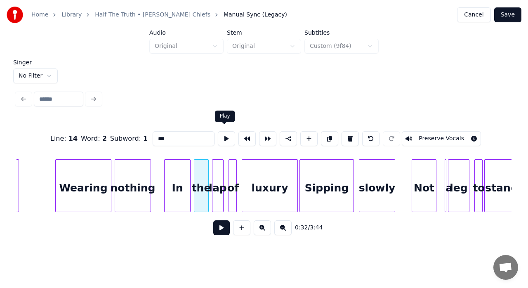
click at [225, 133] on button at bounding box center [226, 138] width 17 height 15
click at [217, 168] on div "lap" at bounding box center [218, 188] width 11 height 56
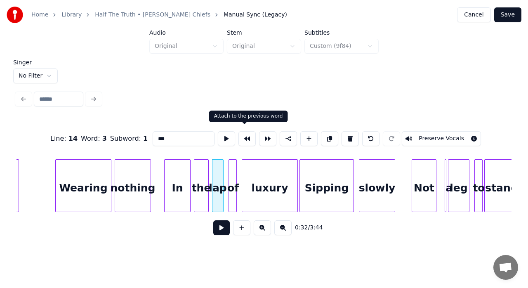
click at [243, 135] on button at bounding box center [247, 138] width 17 height 15
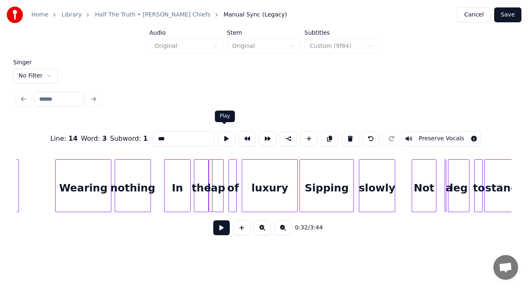
click at [224, 135] on button at bounding box center [226, 138] width 17 height 15
click at [235, 171] on div at bounding box center [235, 186] width 2 height 52
click at [224, 134] on button at bounding box center [226, 138] width 17 height 15
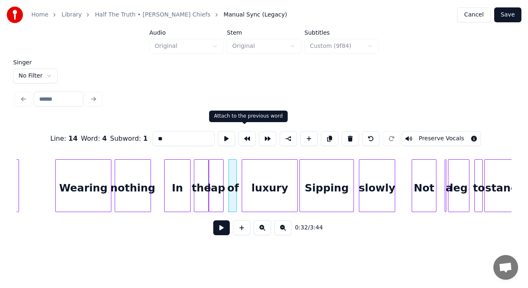
click at [244, 133] on button at bounding box center [247, 138] width 17 height 15
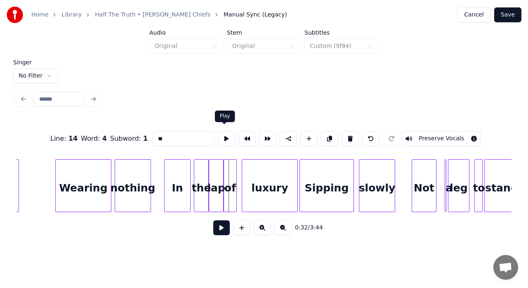
click at [221, 135] on button at bounding box center [226, 138] width 17 height 15
click at [246, 177] on div "luxury" at bounding box center [269, 188] width 55 height 56
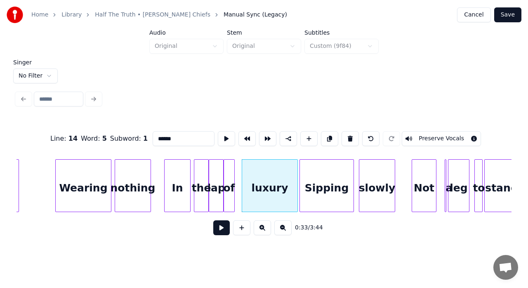
click at [233, 169] on div at bounding box center [233, 186] width 2 height 52
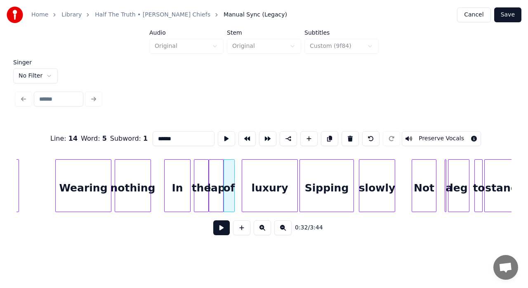
click at [256, 174] on div "luxury" at bounding box center [269, 188] width 55 height 56
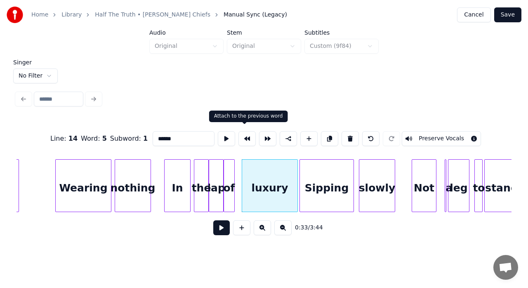
click at [247, 138] on button at bounding box center [247, 138] width 17 height 15
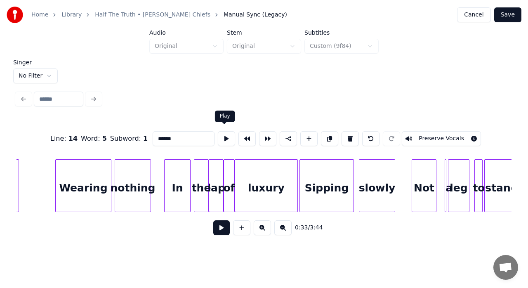
click at [222, 134] on button at bounding box center [226, 138] width 17 height 15
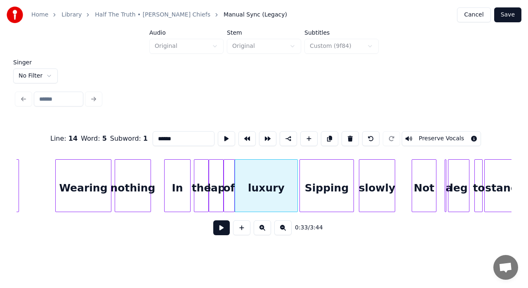
click at [227, 166] on div "of" at bounding box center [229, 188] width 10 height 56
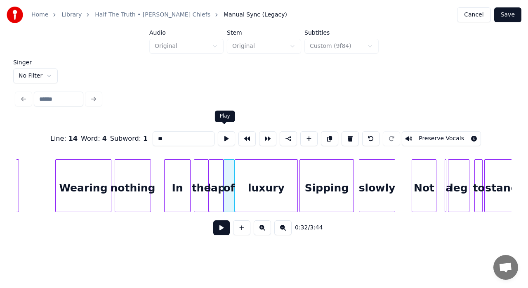
click at [223, 135] on button at bounding box center [226, 138] width 17 height 15
click at [218, 181] on div "lap" at bounding box center [216, 188] width 14 height 56
click at [224, 137] on button at bounding box center [226, 138] width 17 height 15
click at [229, 173] on div "of" at bounding box center [229, 188] width 10 height 56
click at [226, 137] on button at bounding box center [226, 138] width 17 height 15
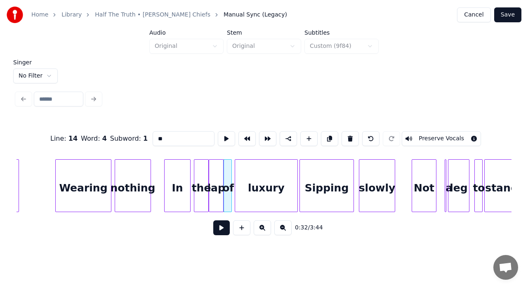
click at [230, 172] on div at bounding box center [230, 186] width 2 height 52
click at [250, 173] on div "luxury" at bounding box center [266, 188] width 62 height 56
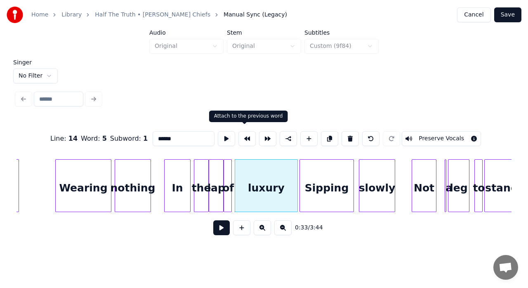
click at [247, 140] on button at bounding box center [247, 138] width 17 height 15
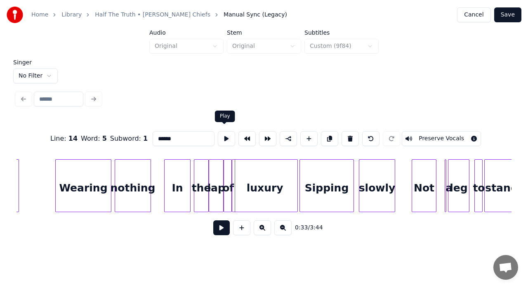
click at [222, 137] on button at bounding box center [226, 138] width 17 height 15
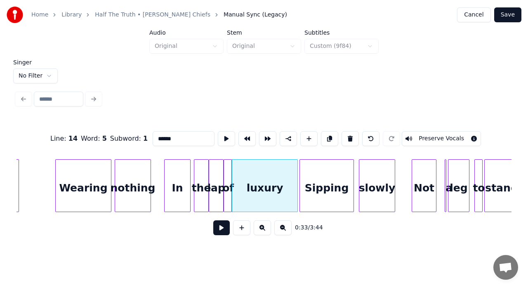
click at [265, 175] on div "luxury" at bounding box center [264, 188] width 65 height 56
click at [223, 136] on button at bounding box center [226, 138] width 17 height 15
click at [287, 180] on div at bounding box center [287, 186] width 2 height 52
click at [293, 177] on div at bounding box center [293, 186] width 2 height 52
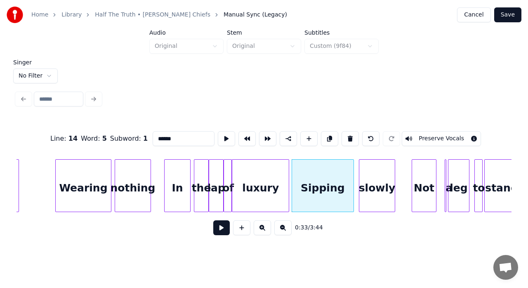
click at [298, 178] on div "Sipping" at bounding box center [322, 188] width 61 height 56
click at [223, 137] on button at bounding box center [226, 138] width 17 height 15
click at [352, 177] on div at bounding box center [352, 186] width 2 height 52
click at [344, 179] on div at bounding box center [345, 186] width 2 height 52
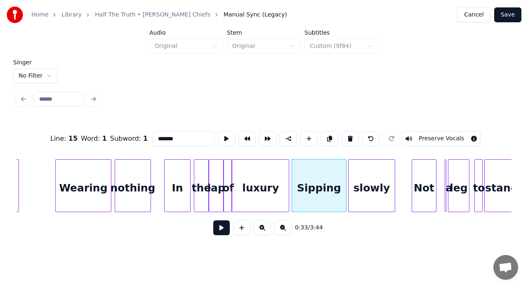
click at [350, 174] on div at bounding box center [350, 186] width 2 height 52
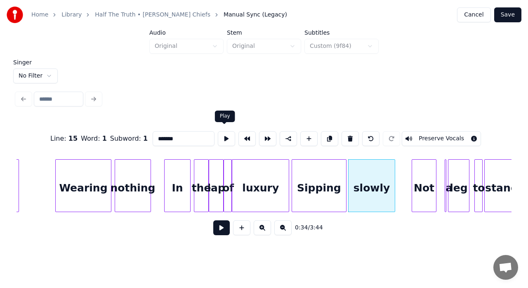
click at [219, 133] on button at bounding box center [226, 138] width 17 height 15
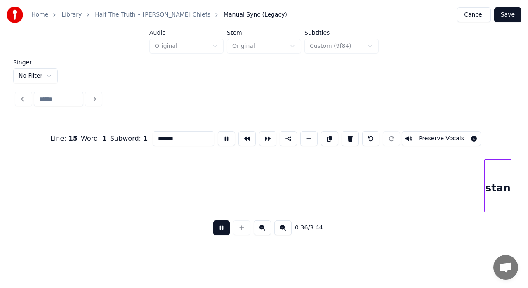
scroll to position [0, 3006]
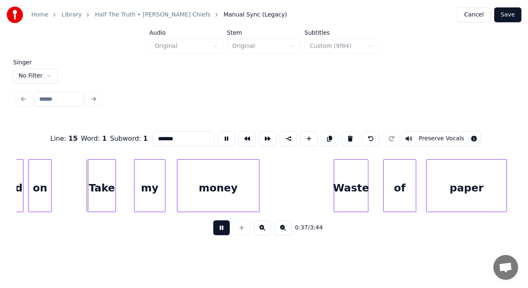
click at [219, 133] on button at bounding box center [226, 138] width 17 height 15
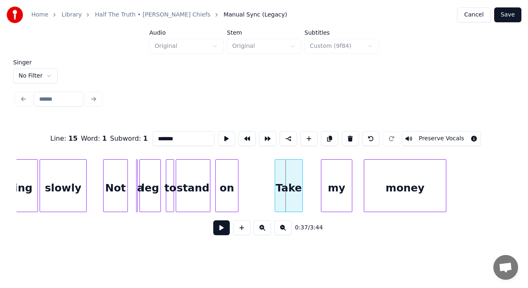
scroll to position [0, 2786]
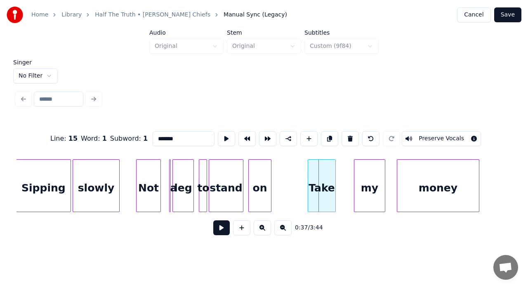
click at [144, 177] on div "Not" at bounding box center [149, 188] width 24 height 56
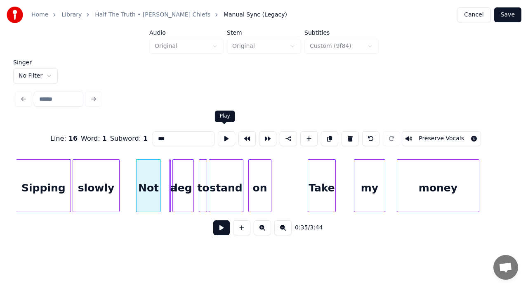
click at [219, 138] on button at bounding box center [226, 138] width 17 height 15
click at [132, 163] on div at bounding box center [133, 186] width 2 height 52
click at [223, 135] on button at bounding box center [226, 138] width 17 height 15
click at [169, 170] on div at bounding box center [169, 186] width 2 height 52
click at [229, 136] on button at bounding box center [226, 138] width 17 height 15
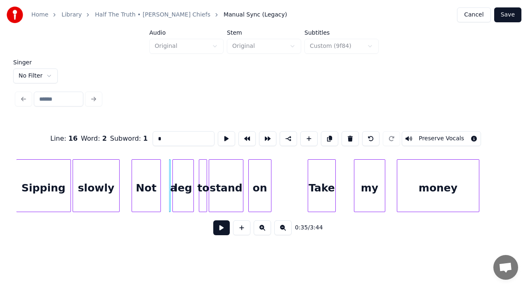
click at [187, 170] on div "leg" at bounding box center [183, 188] width 21 height 56
type input "***"
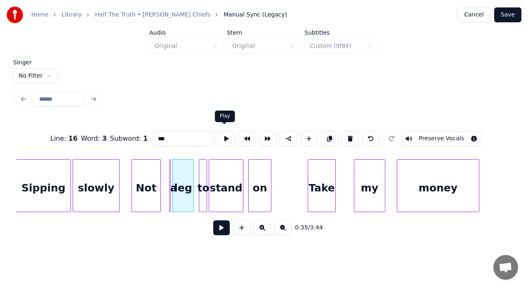
click at [226, 132] on button at bounding box center [226, 138] width 17 height 15
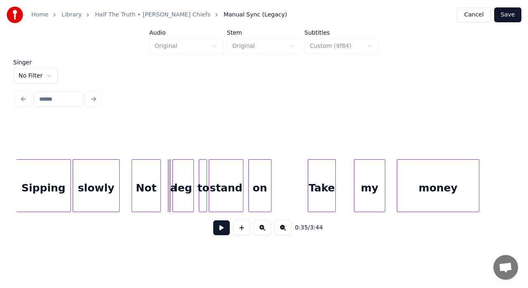
click at [169, 172] on div at bounding box center [169, 186] width 2 height 52
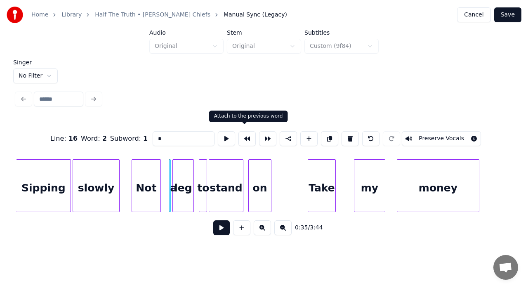
click at [239, 139] on button at bounding box center [247, 138] width 17 height 15
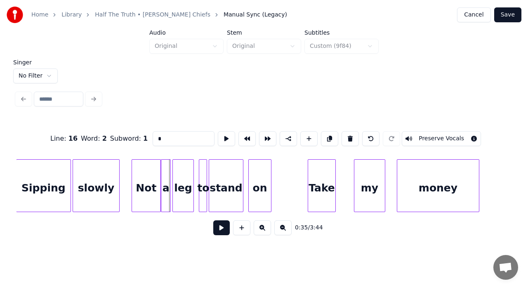
click at [166, 173] on div "a" at bounding box center [165, 188] width 9 height 56
click at [221, 136] on button at bounding box center [226, 138] width 17 height 15
click at [182, 175] on div "leg" at bounding box center [183, 188] width 21 height 56
type input "***"
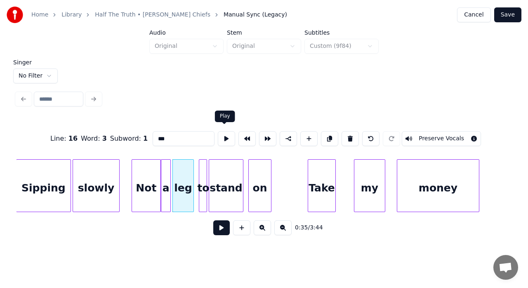
click at [226, 138] on button at bounding box center [226, 138] width 17 height 15
click at [187, 165] on div "leg" at bounding box center [183, 188] width 21 height 56
click at [247, 134] on button at bounding box center [247, 138] width 17 height 15
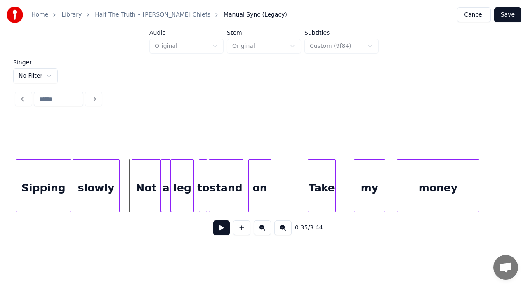
click at [220, 224] on button at bounding box center [221, 227] width 17 height 15
click at [203, 194] on div "to" at bounding box center [203, 188] width 8 height 56
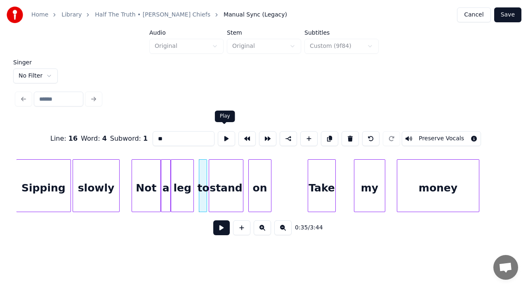
click at [224, 133] on button at bounding box center [226, 138] width 17 height 15
click at [197, 164] on div at bounding box center [197, 186] width 2 height 52
click at [224, 133] on button at bounding box center [226, 138] width 17 height 15
click at [196, 166] on div at bounding box center [197, 186] width 2 height 52
click at [226, 136] on button at bounding box center [226, 138] width 17 height 15
